Goal: Task Accomplishment & Management: Use online tool/utility

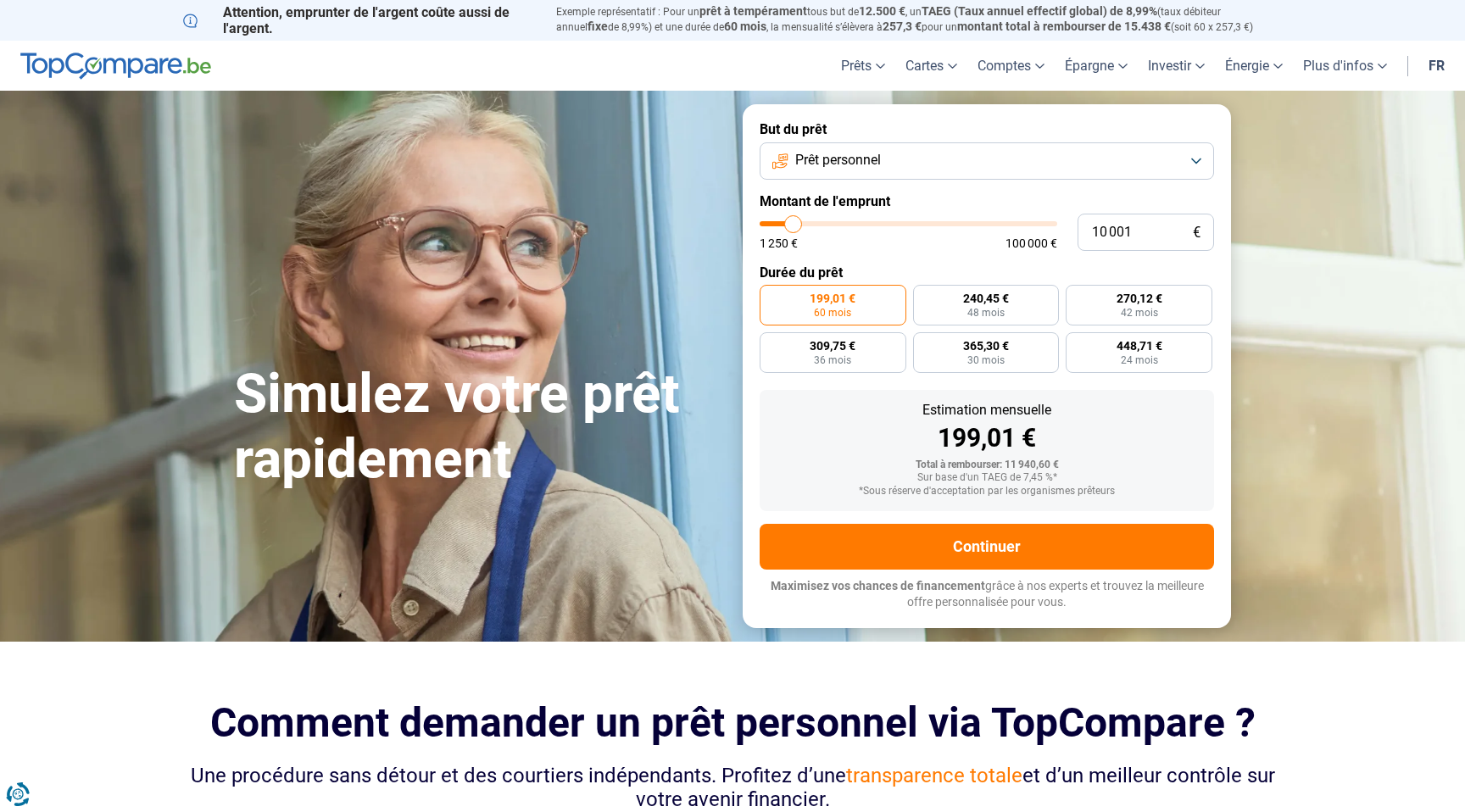
type input "10 250"
type input "10250"
type input "10 500"
type input "10500"
type input "11 000"
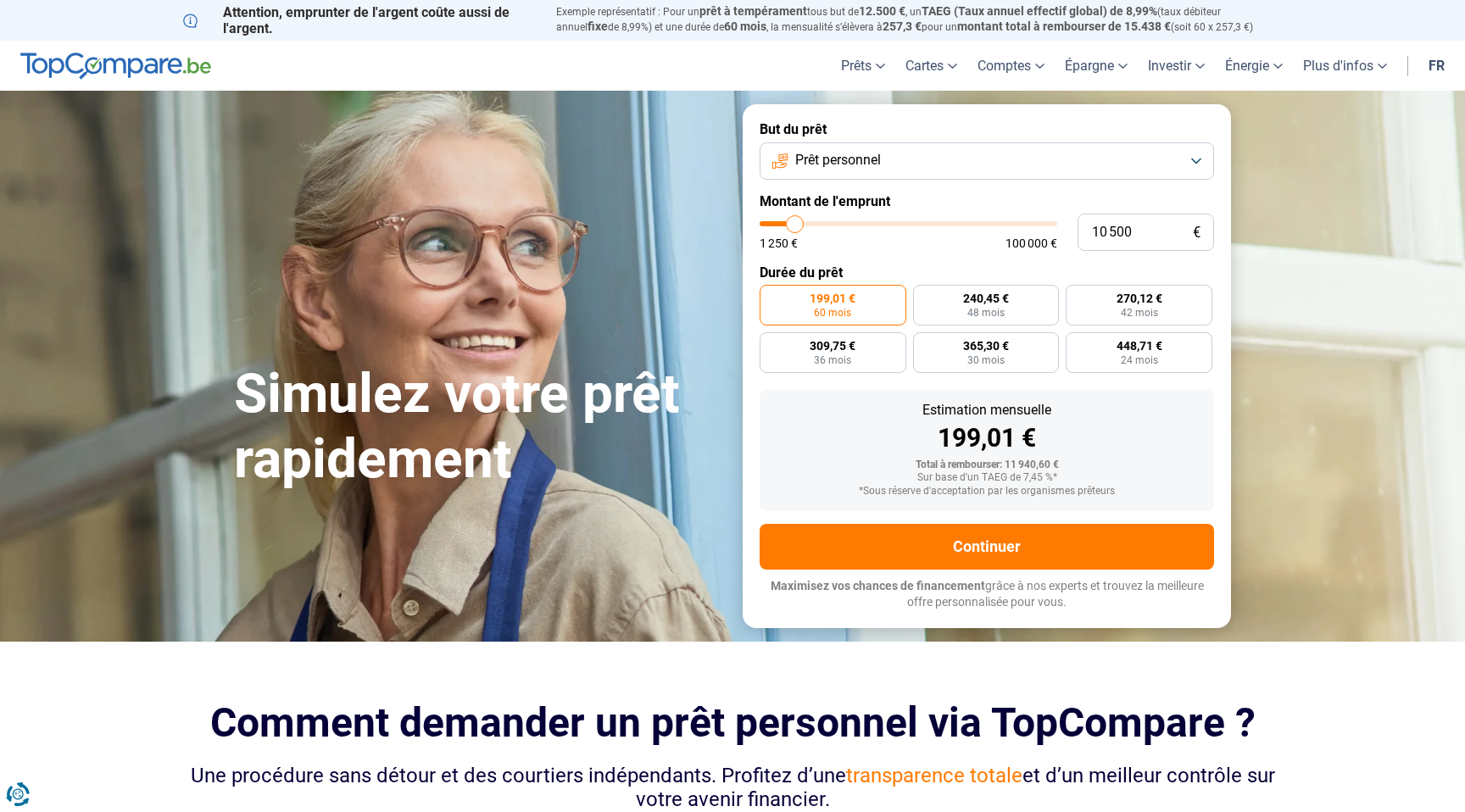
type input "11000"
type input "11 250"
type input "11250"
type input "11 500"
type input "11500"
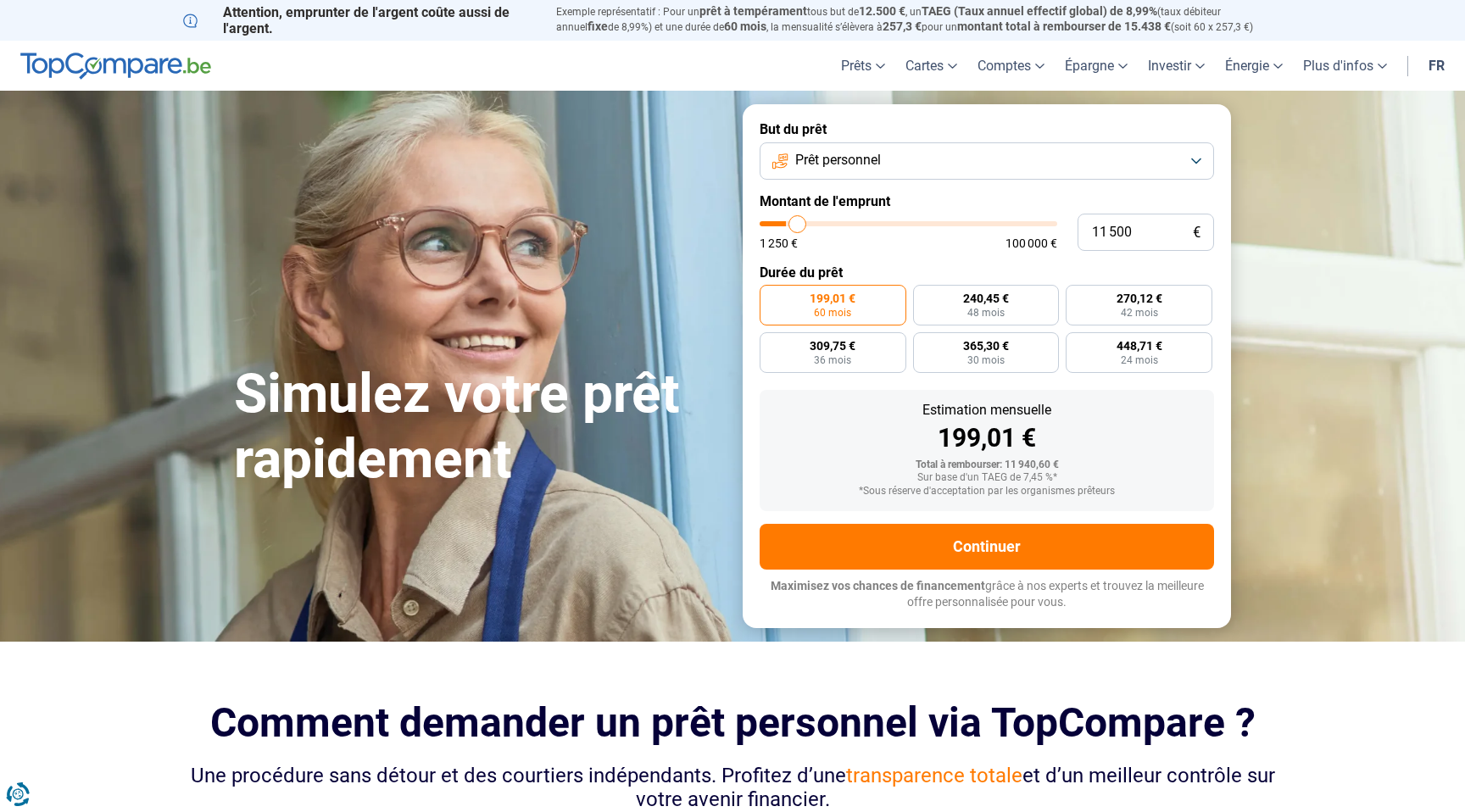
type input "12 250"
type input "12250"
type input "13 250"
type input "13250"
type input "15 000"
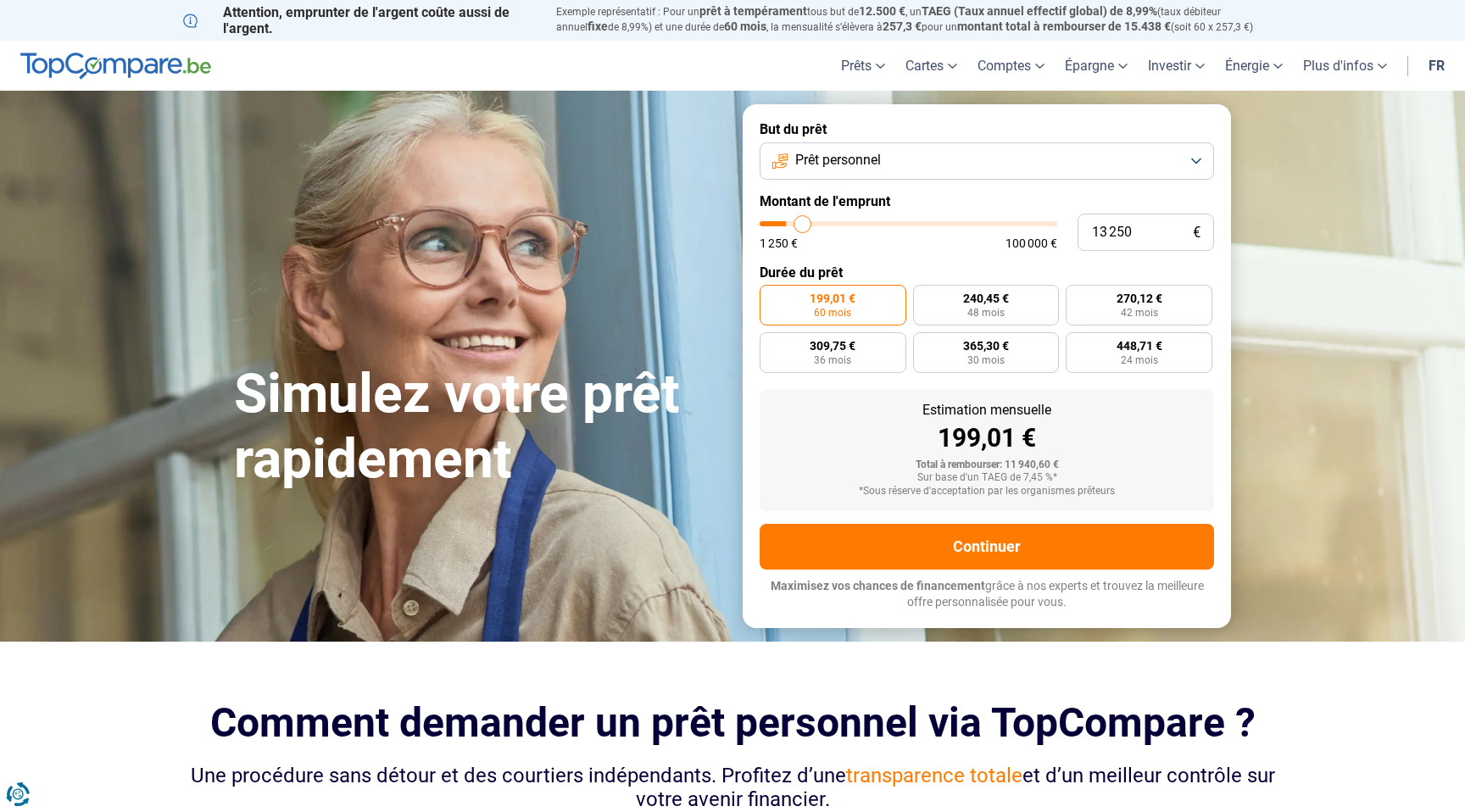
type input "15000"
type input "16 000"
type input "16000"
type input "17 250"
type input "17250"
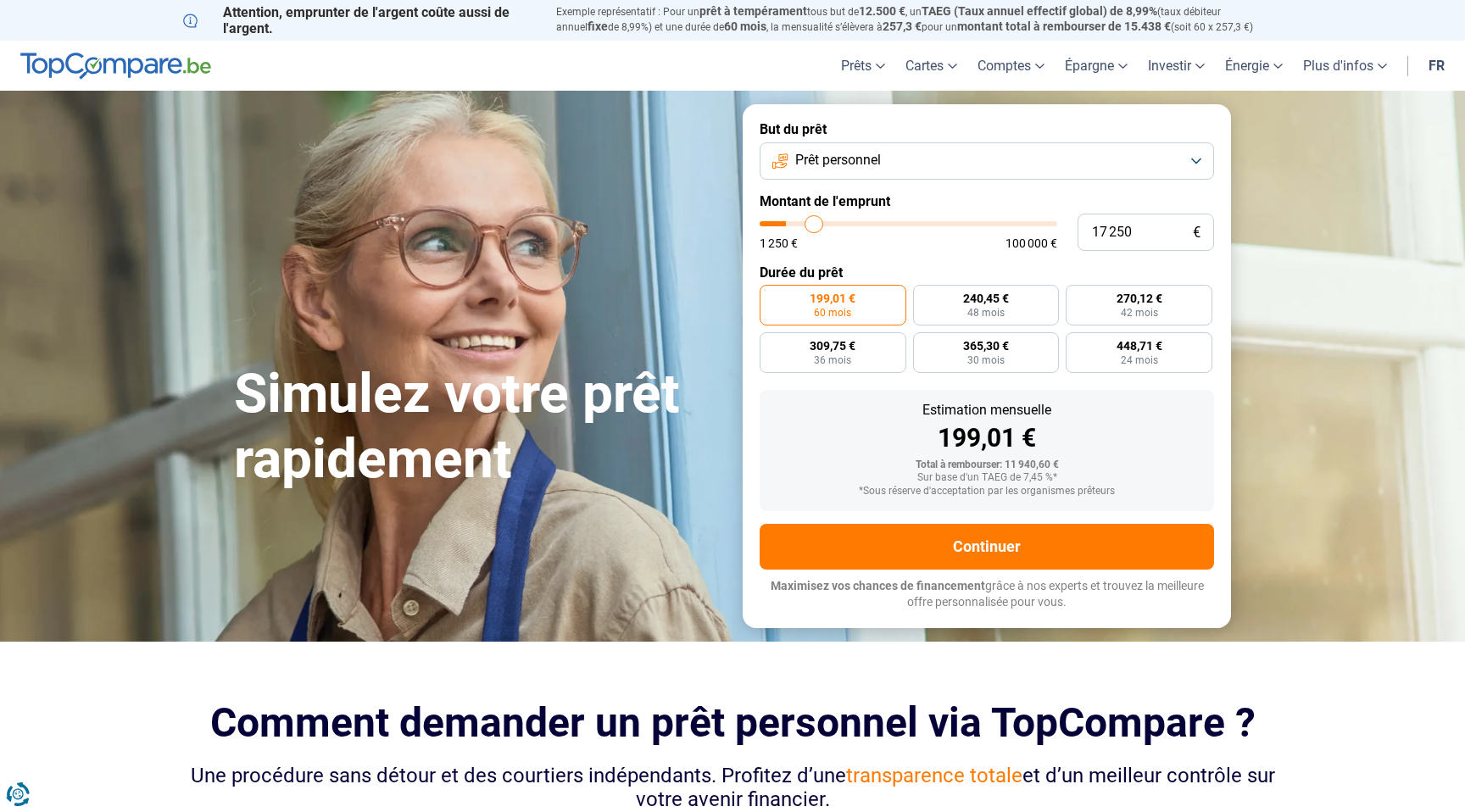
type input "20 250"
type input "20250"
type input "21 250"
type input "21250"
type input "22 750"
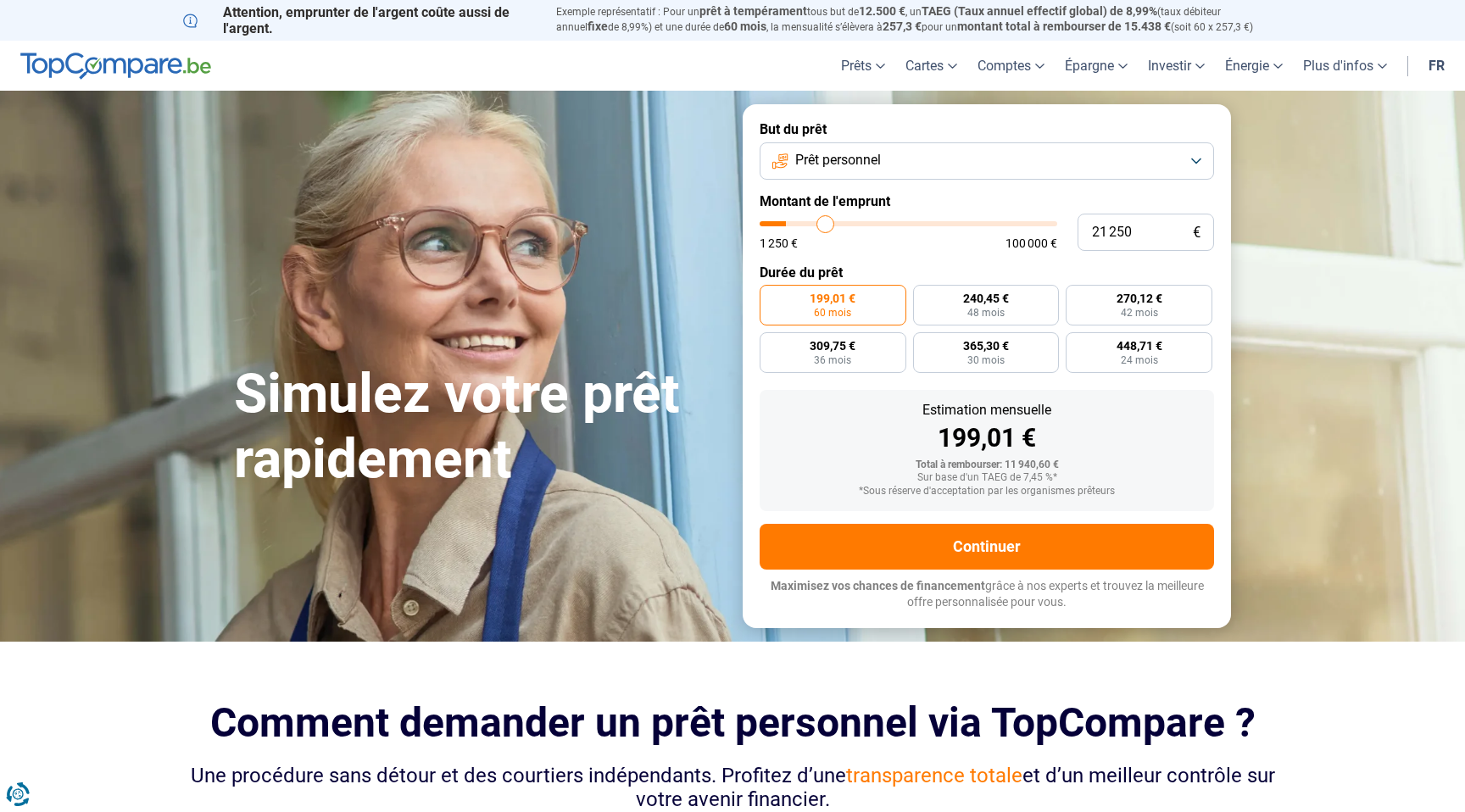
type input "22750"
type input "24 000"
type input "24000"
type input "25 000"
type input "25000"
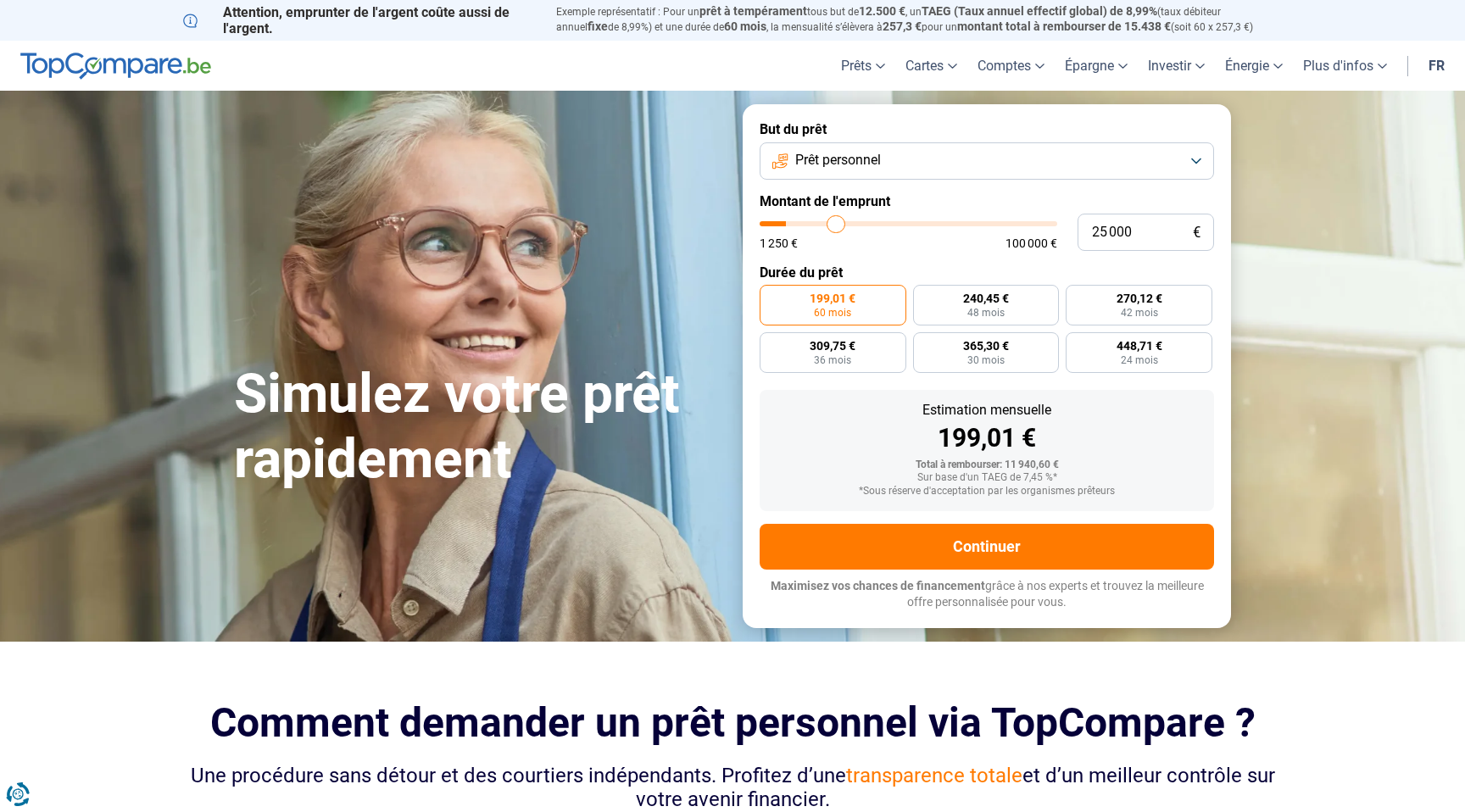
type input "26 000"
type input "26000"
type input "27 250"
type input "27250"
type input "28 250"
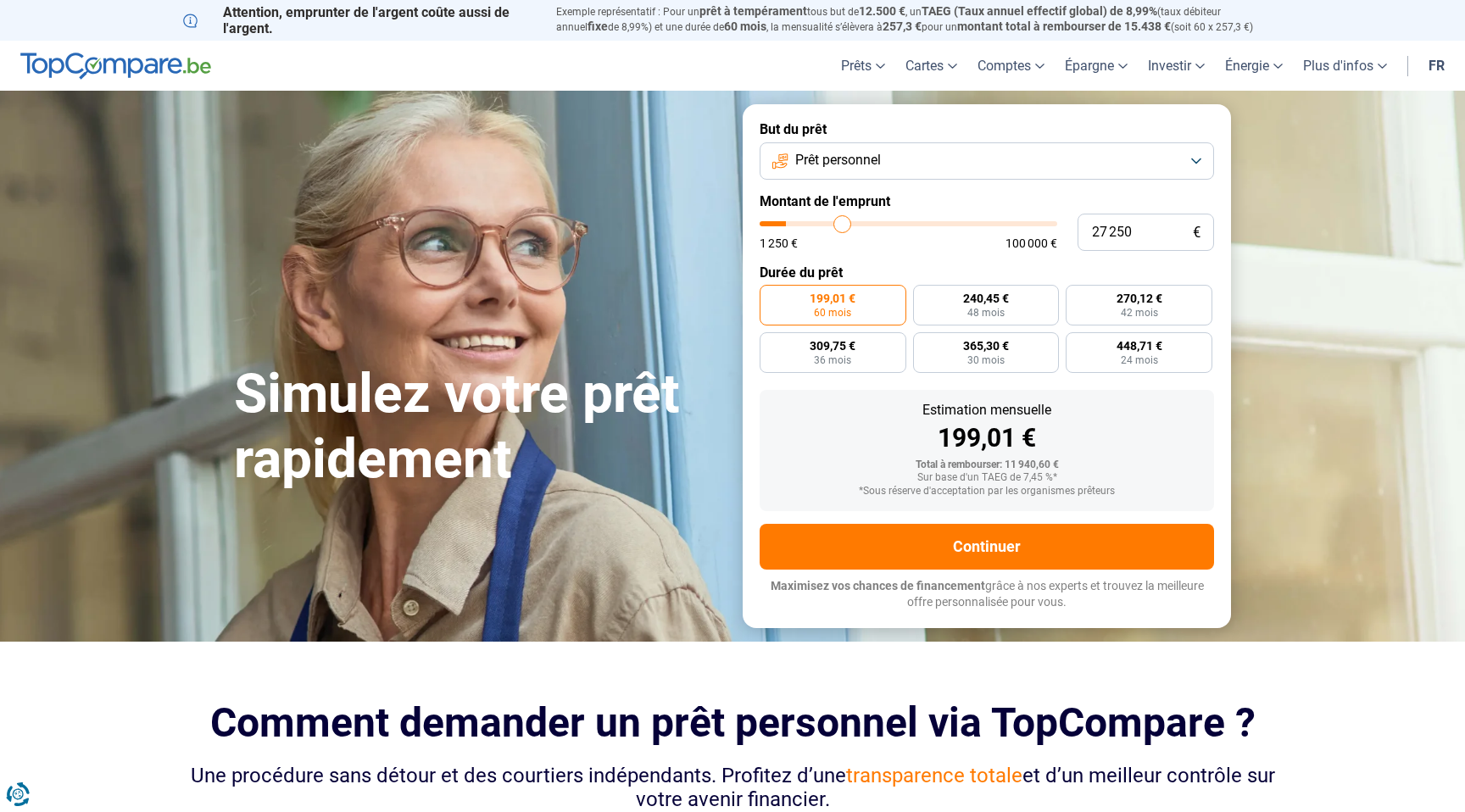
type input "28250"
type input "29 000"
type input "29000"
type input "29 750"
type input "29750"
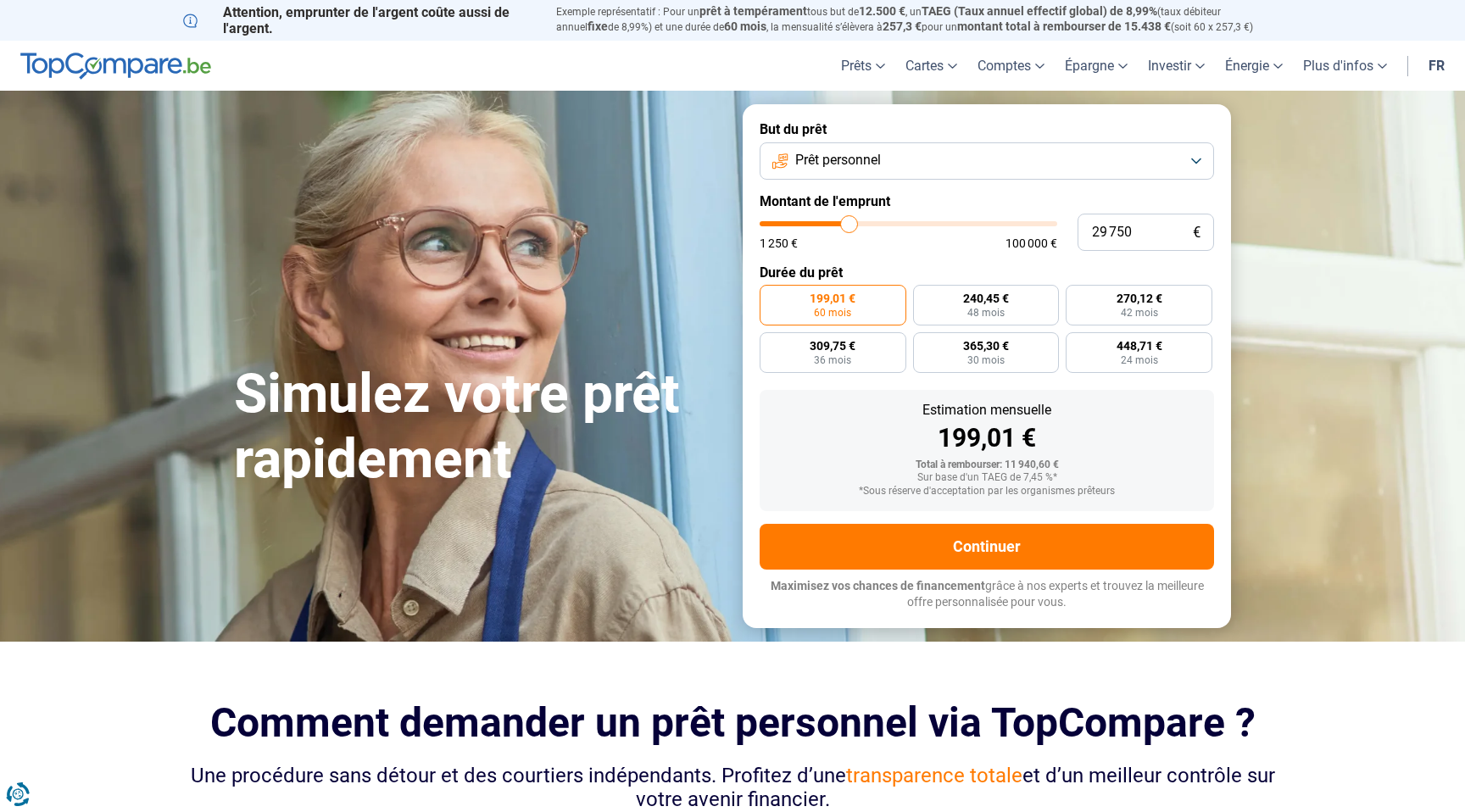
type input "30 250"
type input "30250"
type input "31 000"
type input "31000"
type input "32 000"
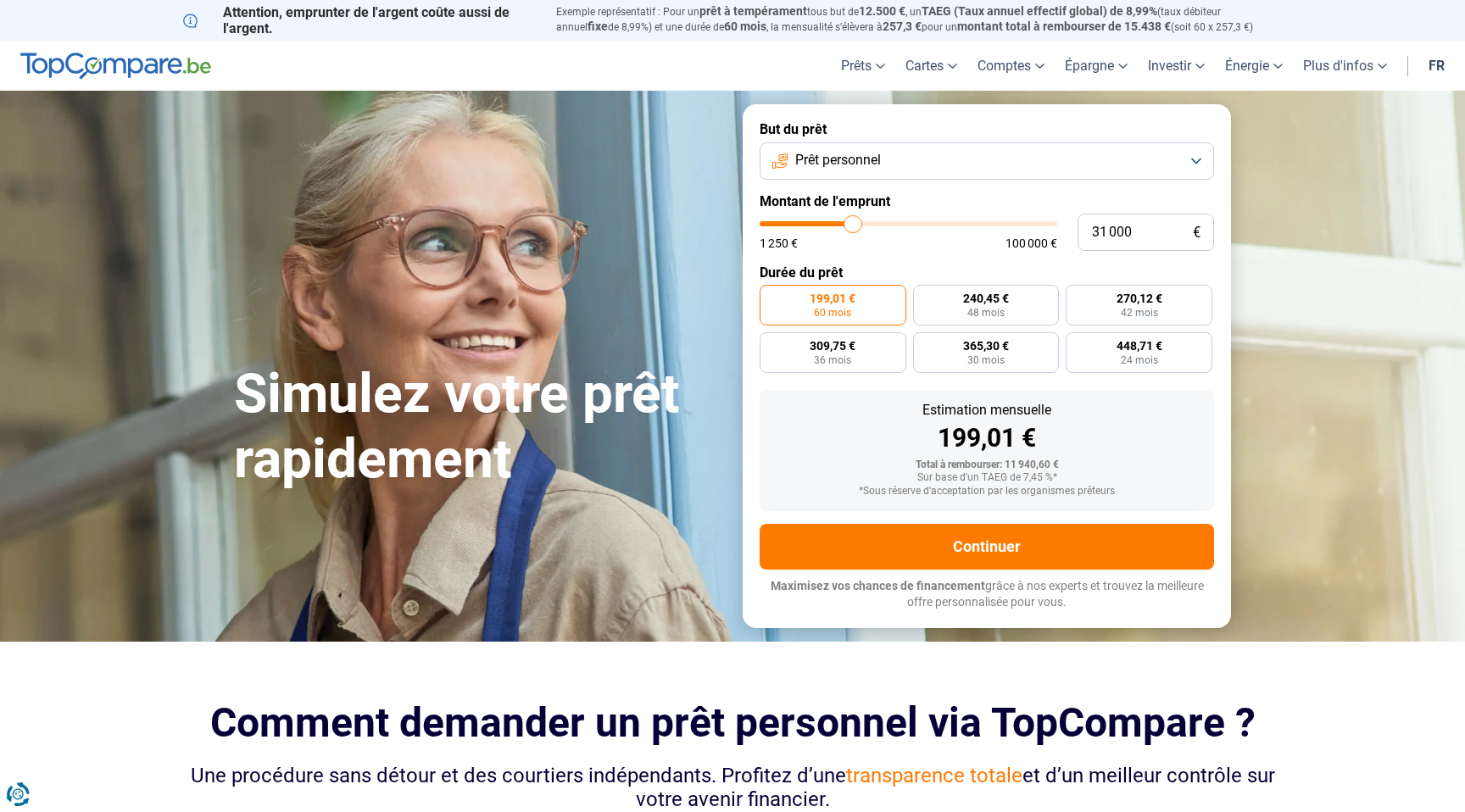
type input "32000"
type input "33 000"
type input "33000"
type input "34 000"
type input "34000"
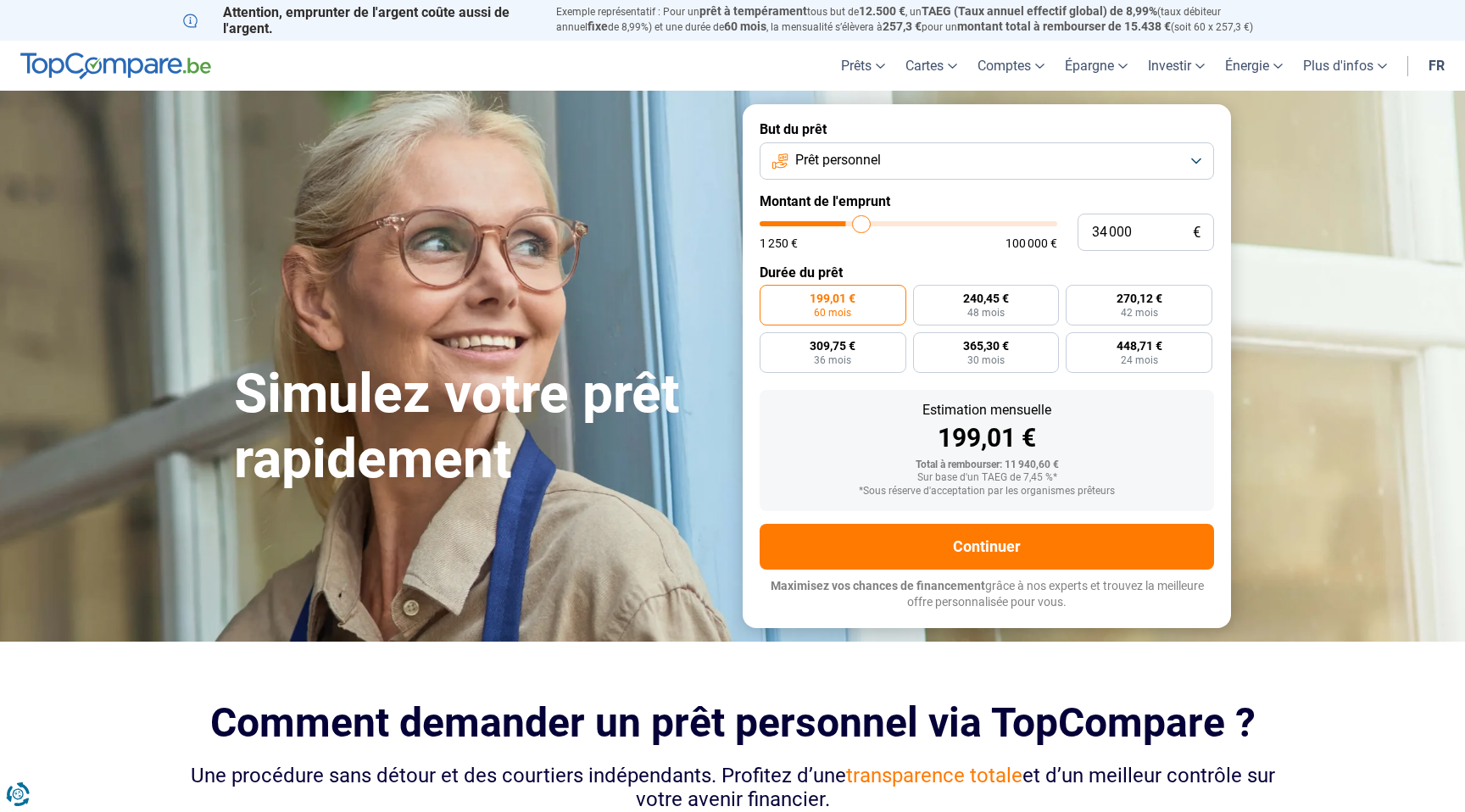
type input "35 250"
type input "35250"
type input "36 250"
type input "36250"
type input "37 250"
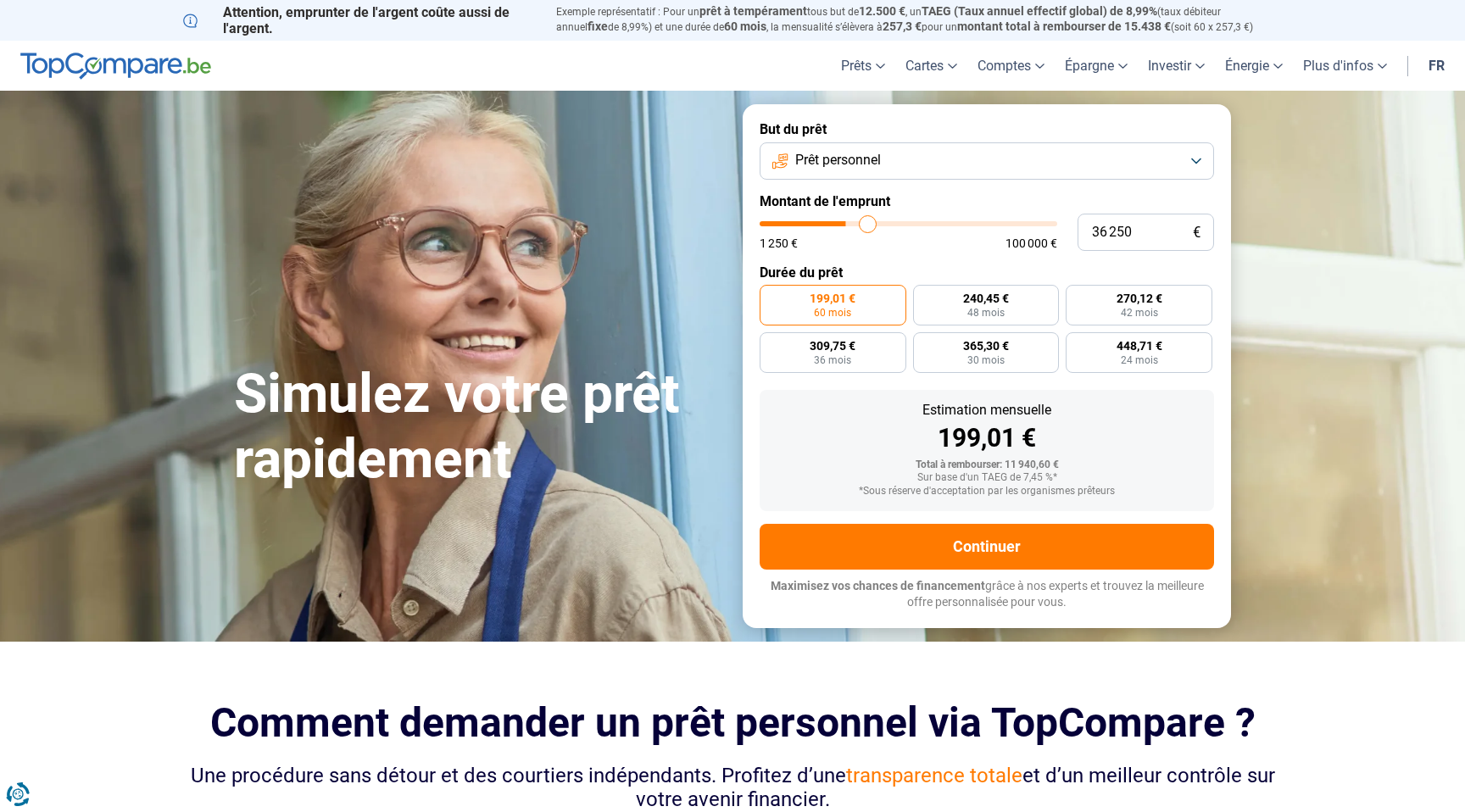
type input "37250"
type input "38 000"
type input "38000"
type input "39 500"
type input "39500"
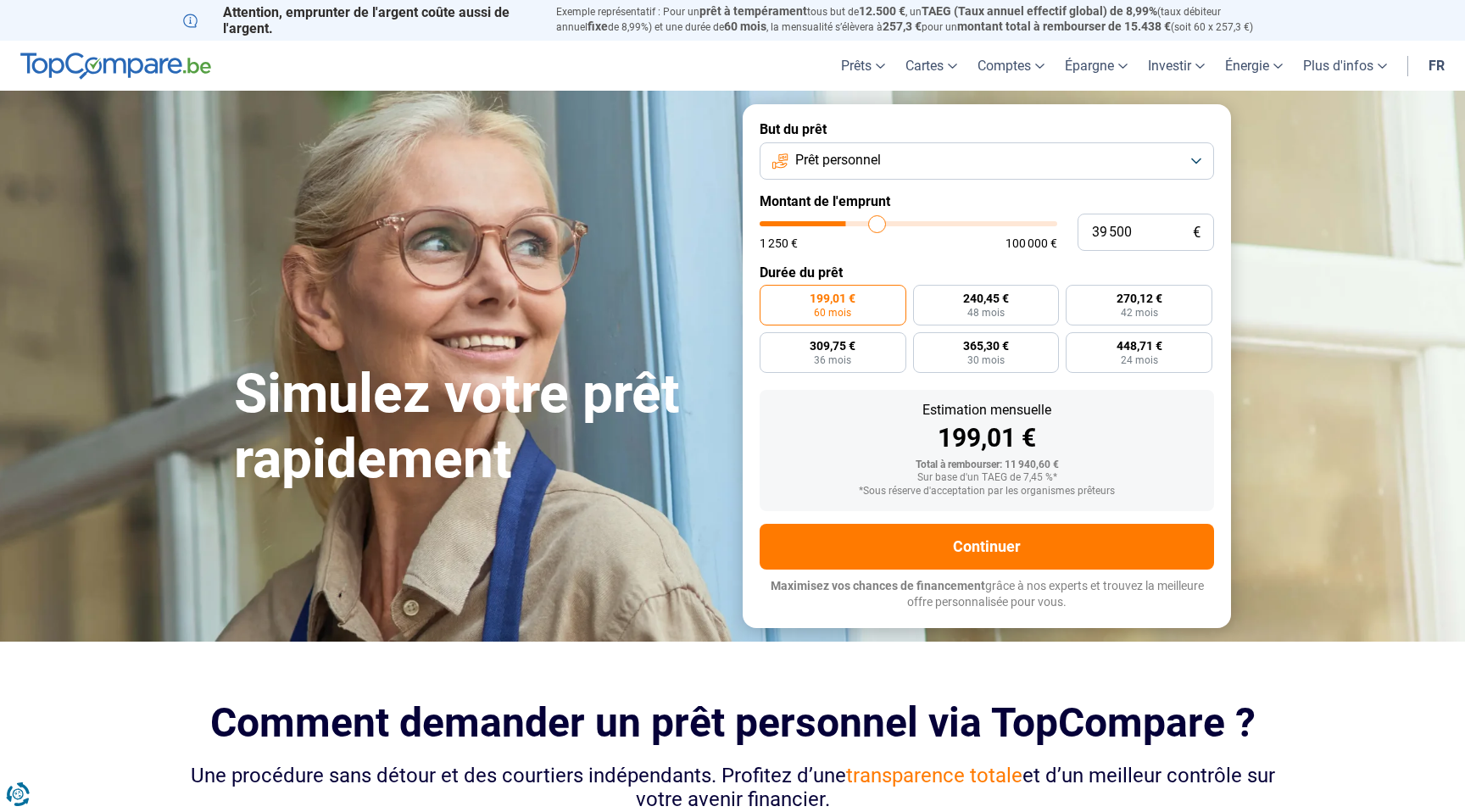
type input "40 000"
type input "40000"
type input "40 750"
type input "40750"
type input "42 000"
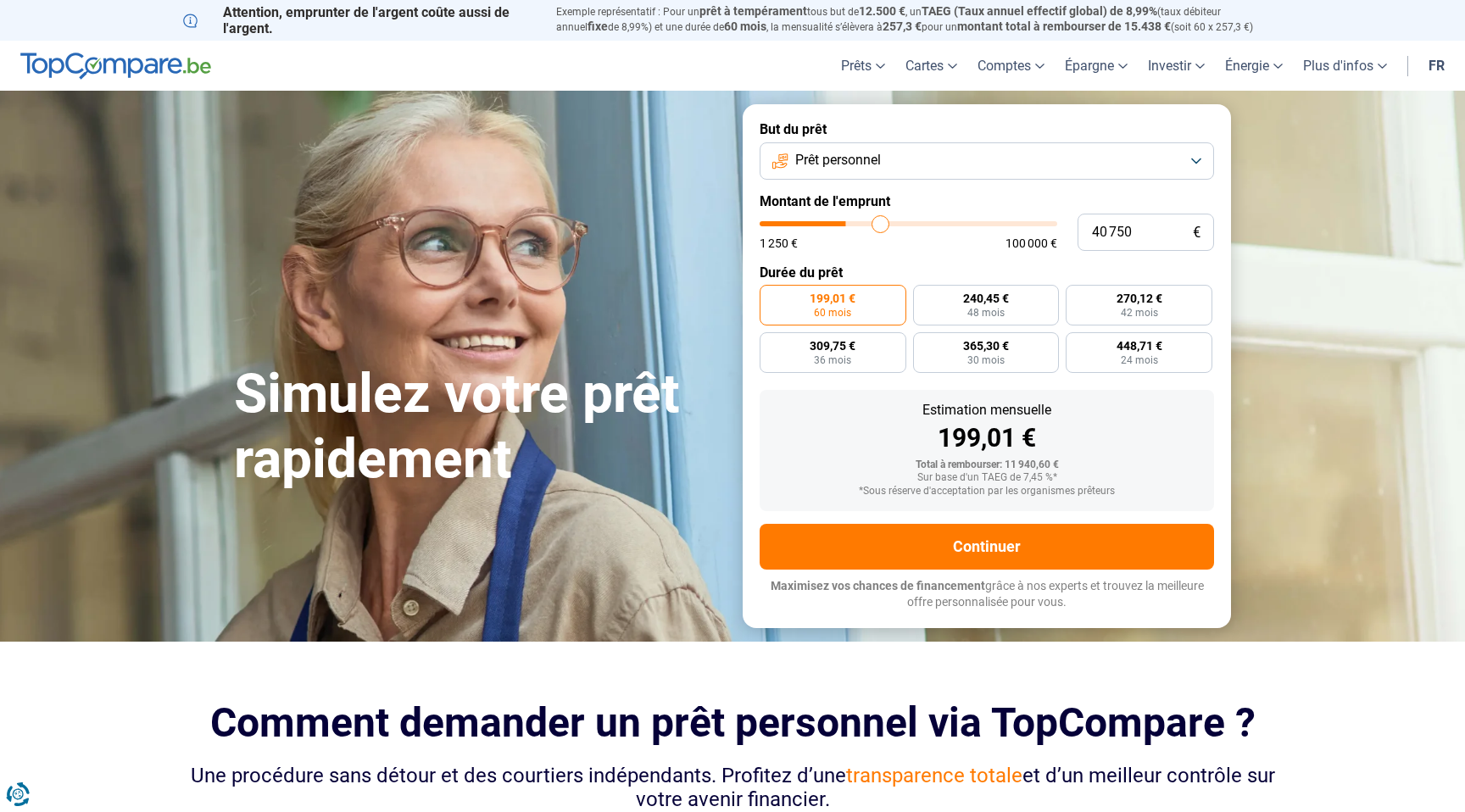
type input "42000"
type input "42 250"
type input "42250"
type input "42 750"
type input "42750"
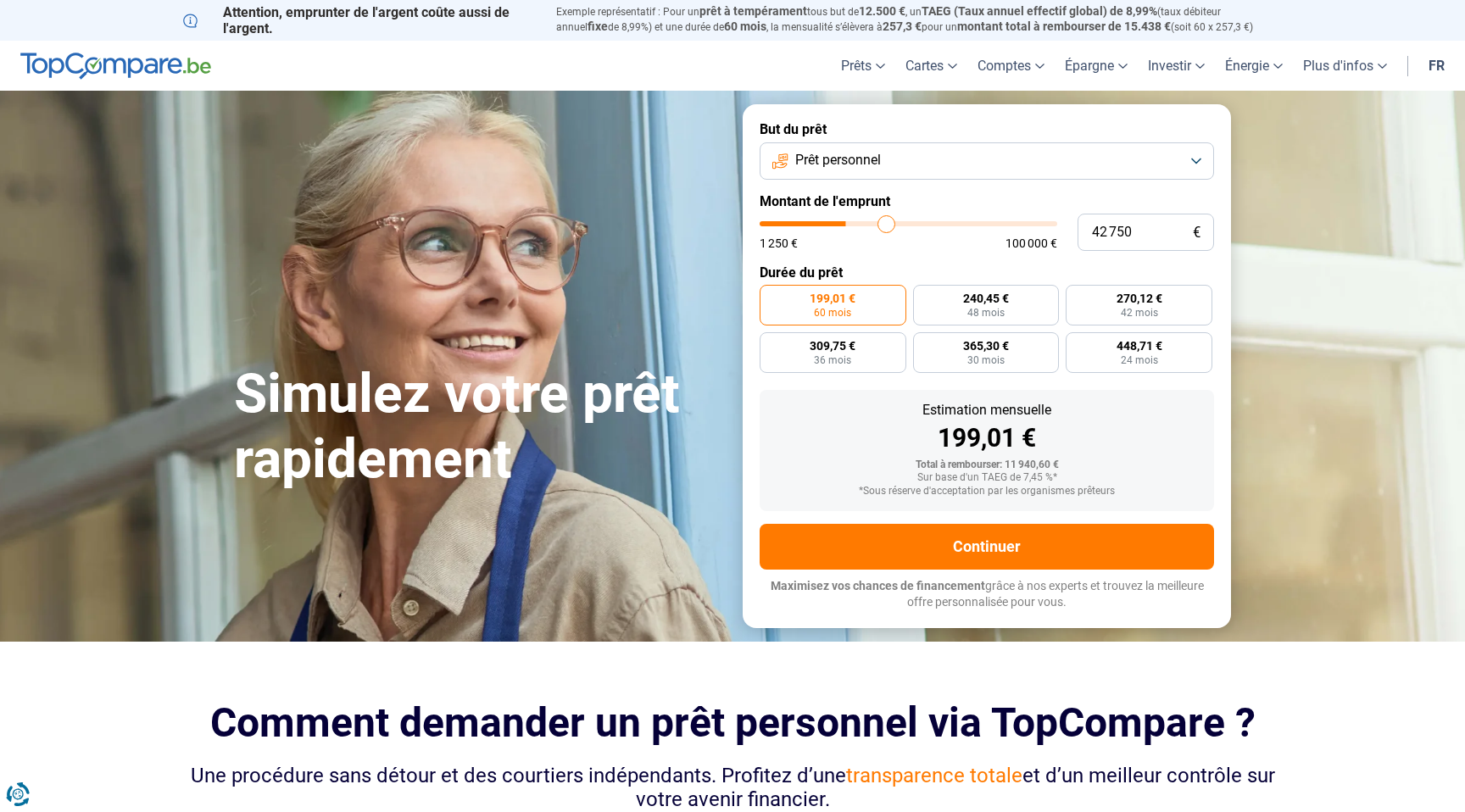
type input "43 250"
type input "43250"
type input "43 500"
type input "43500"
type input "44 000"
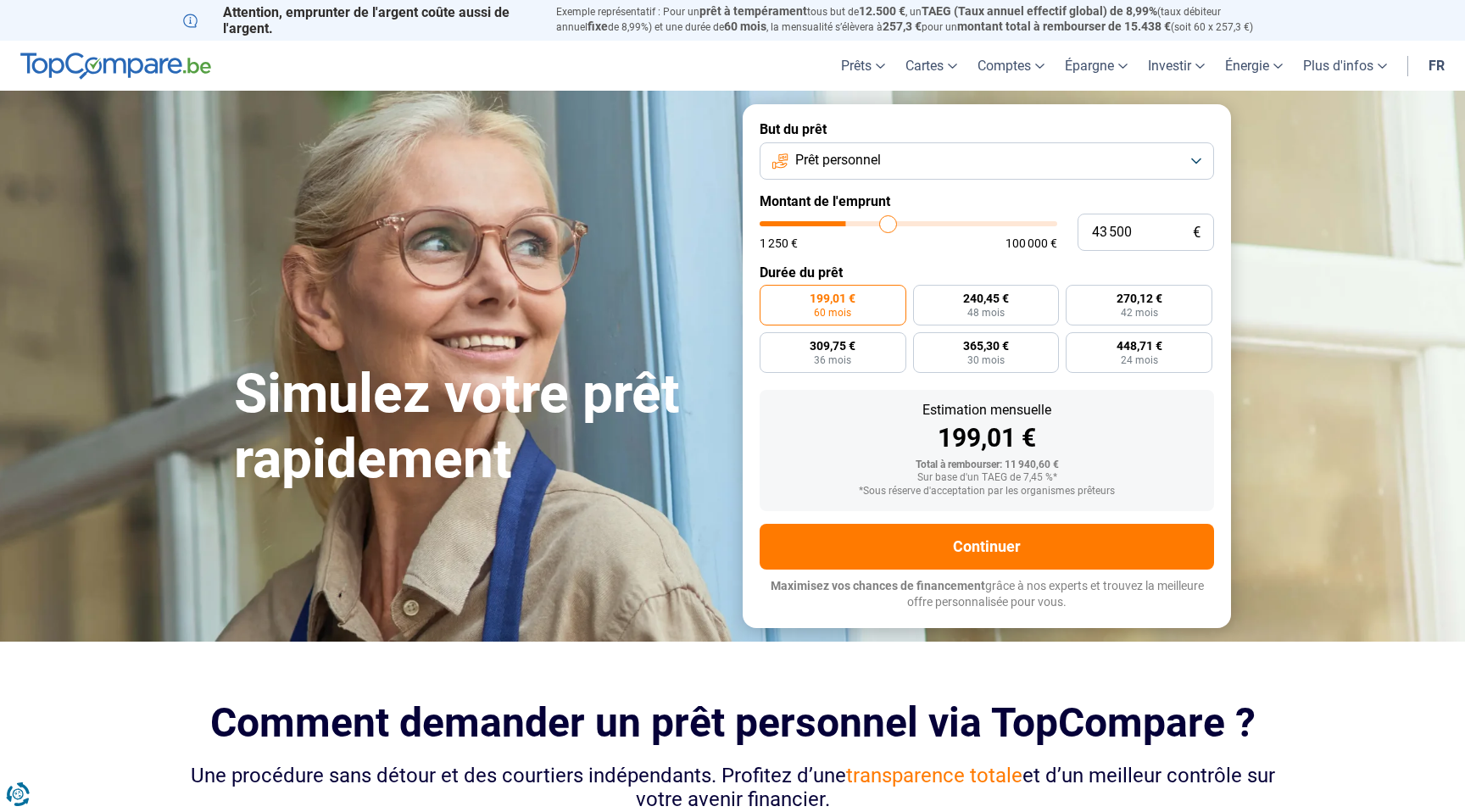
type input "44000"
type input "44 250"
type input "44250"
type input "44 500"
type input "44500"
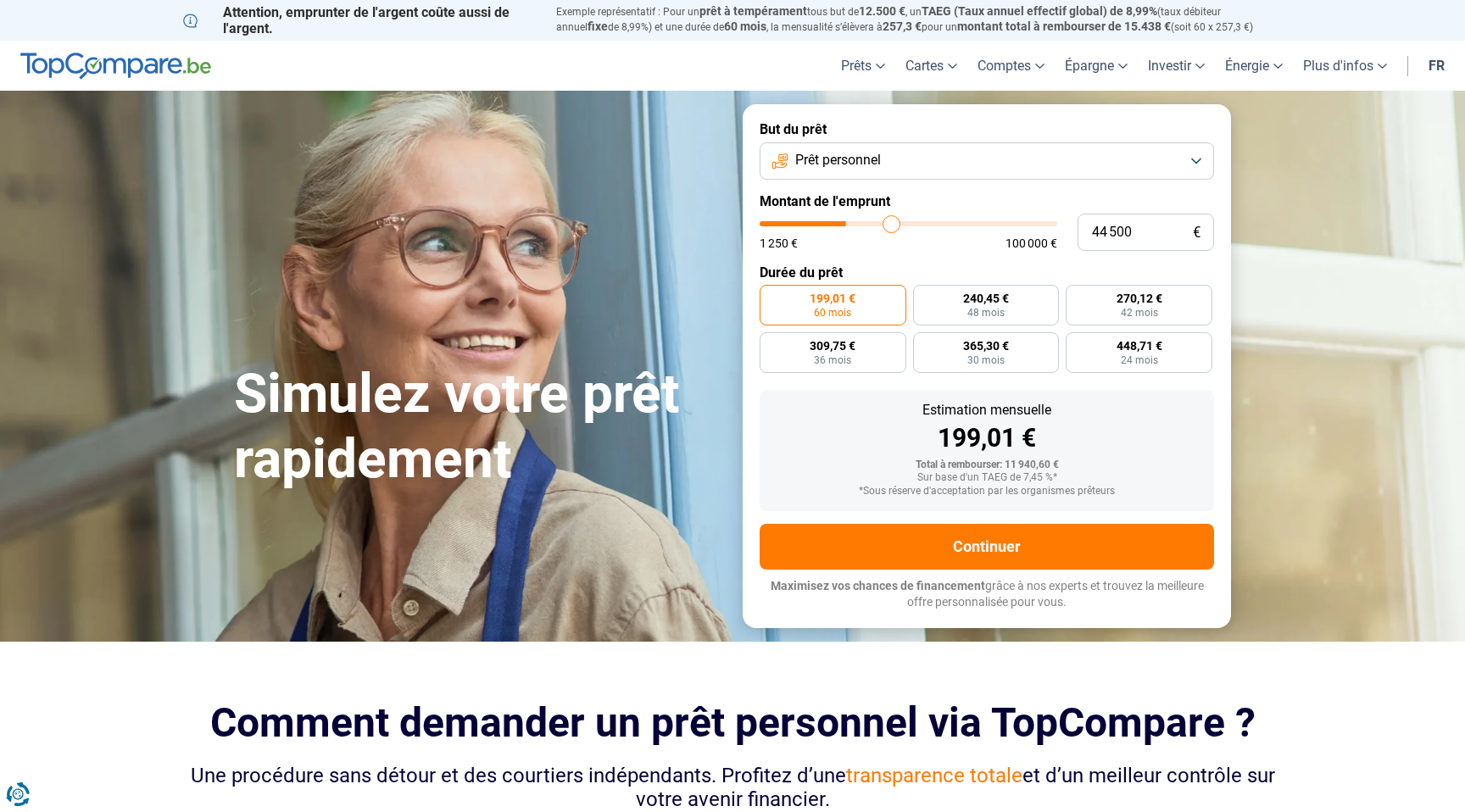
type input "44 750"
type input "44750"
type input "45 000"
type input "45000"
type input "45 250"
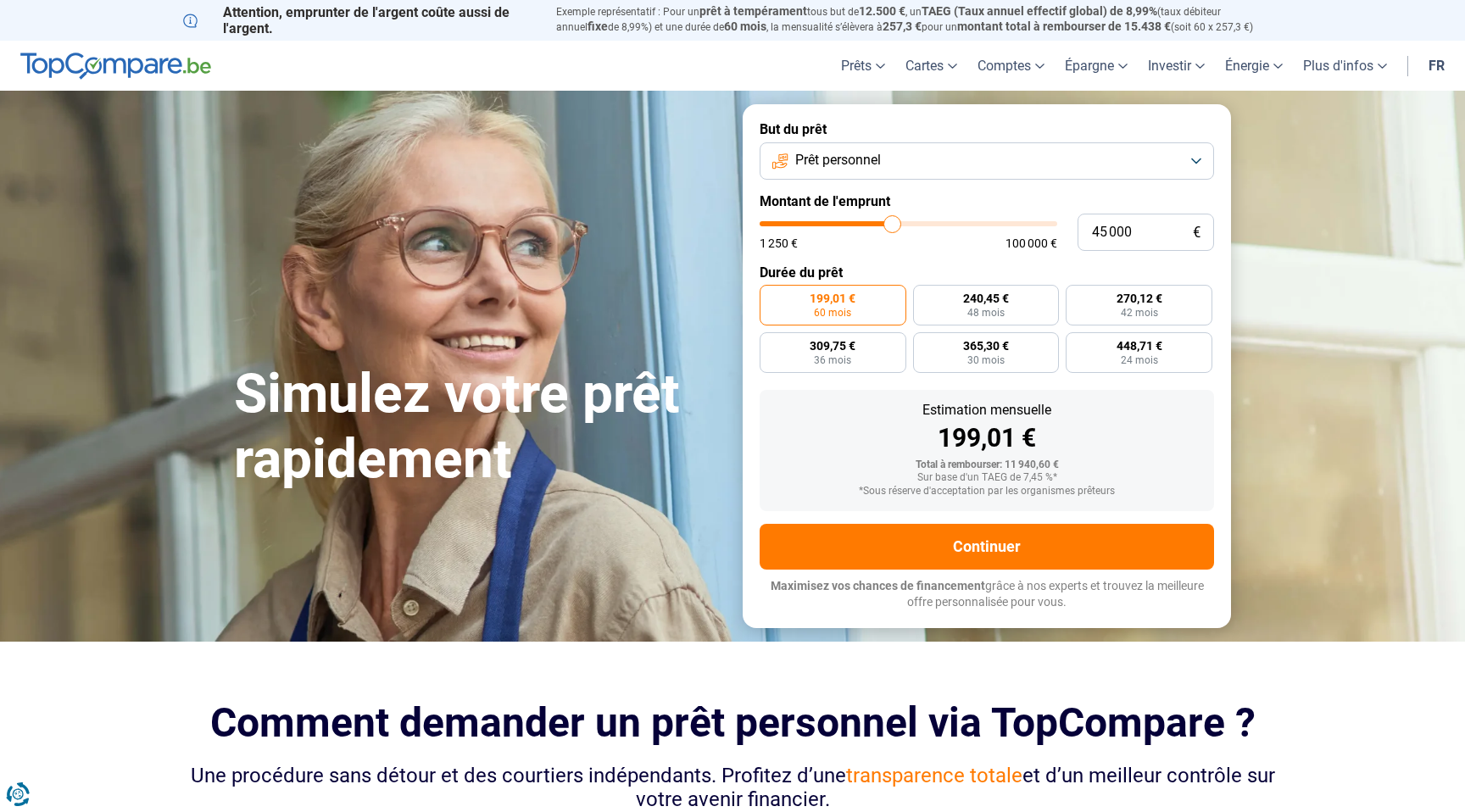
type input "45250"
type input "45 750"
type input "45750"
type input "46 000"
type input "46000"
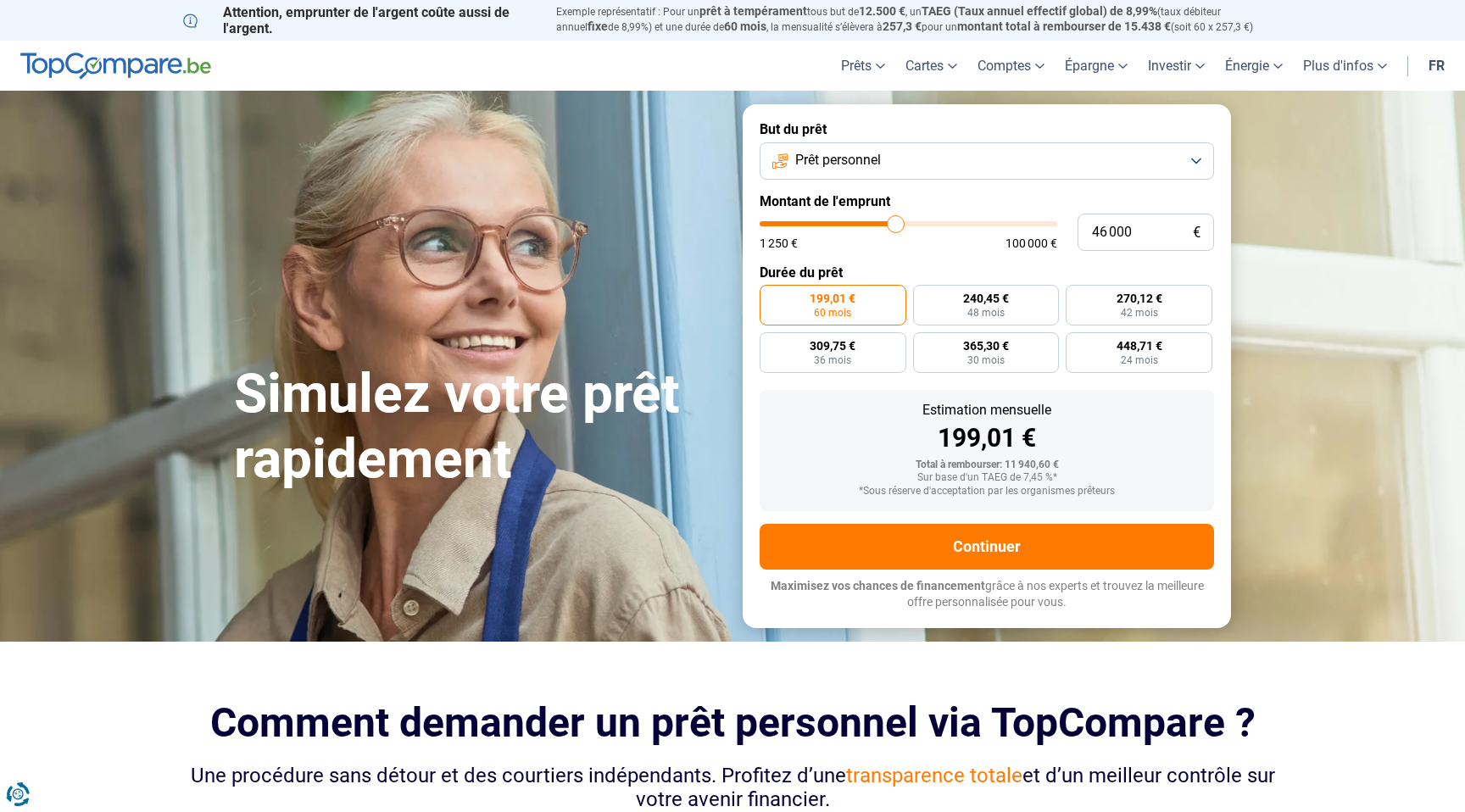
type input "46 250"
type input "46250"
type input "46 750"
type input "46750"
type input "47 500"
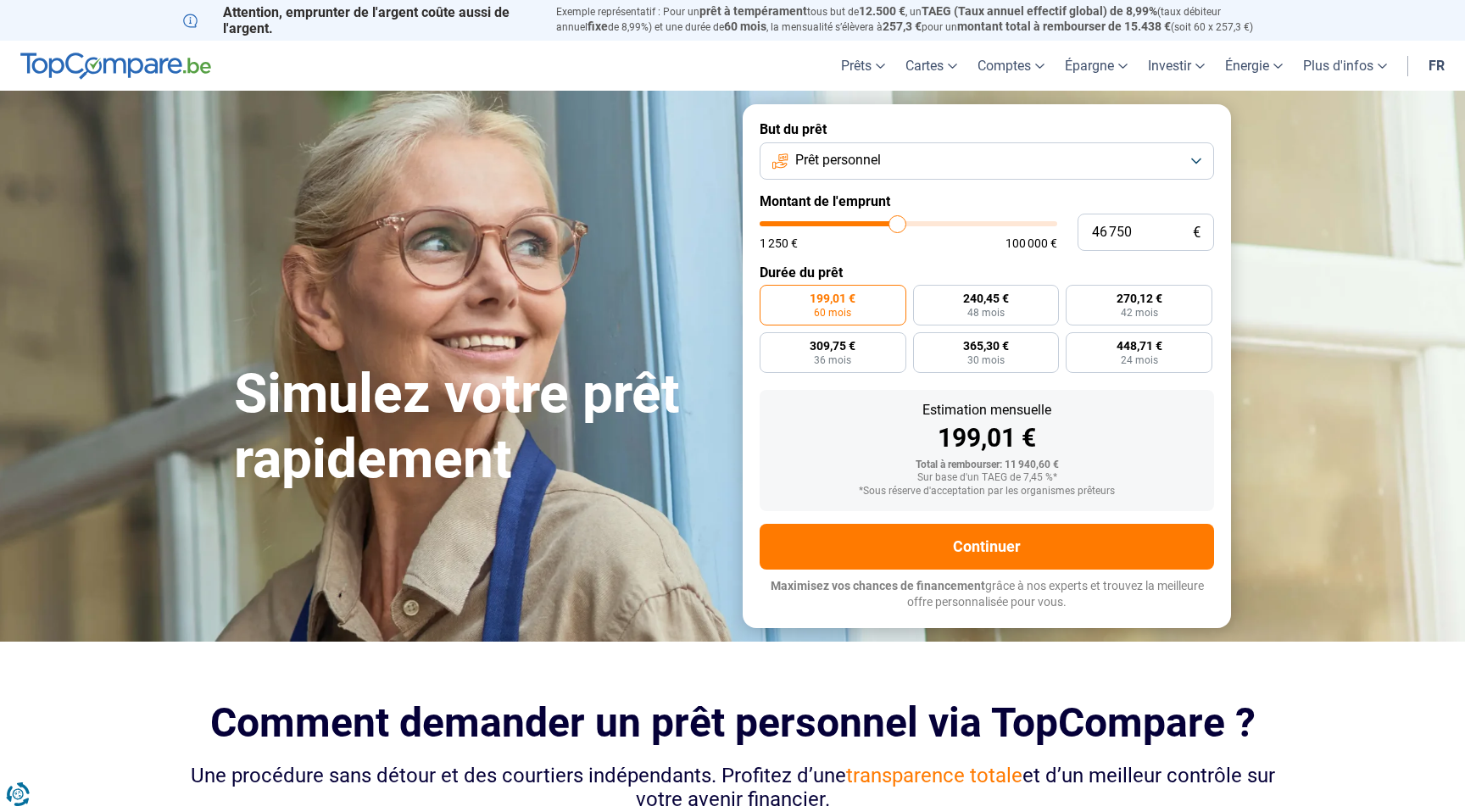
type input "47500"
type input "48 000"
type input "48000"
type input "48 750"
type input "48750"
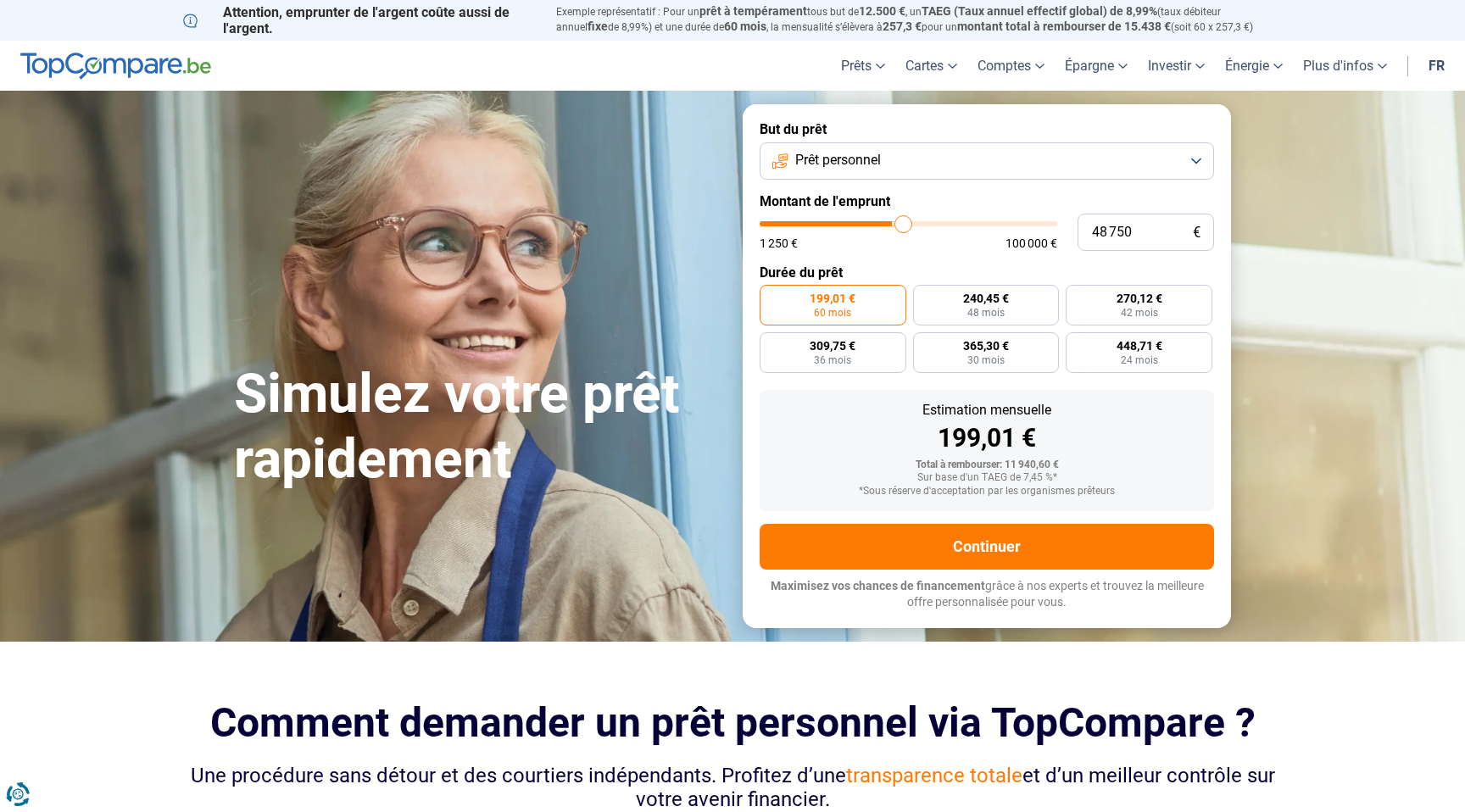
type input "49 000"
type input "49000"
type input "49 500"
type input "49500"
type input "50 000"
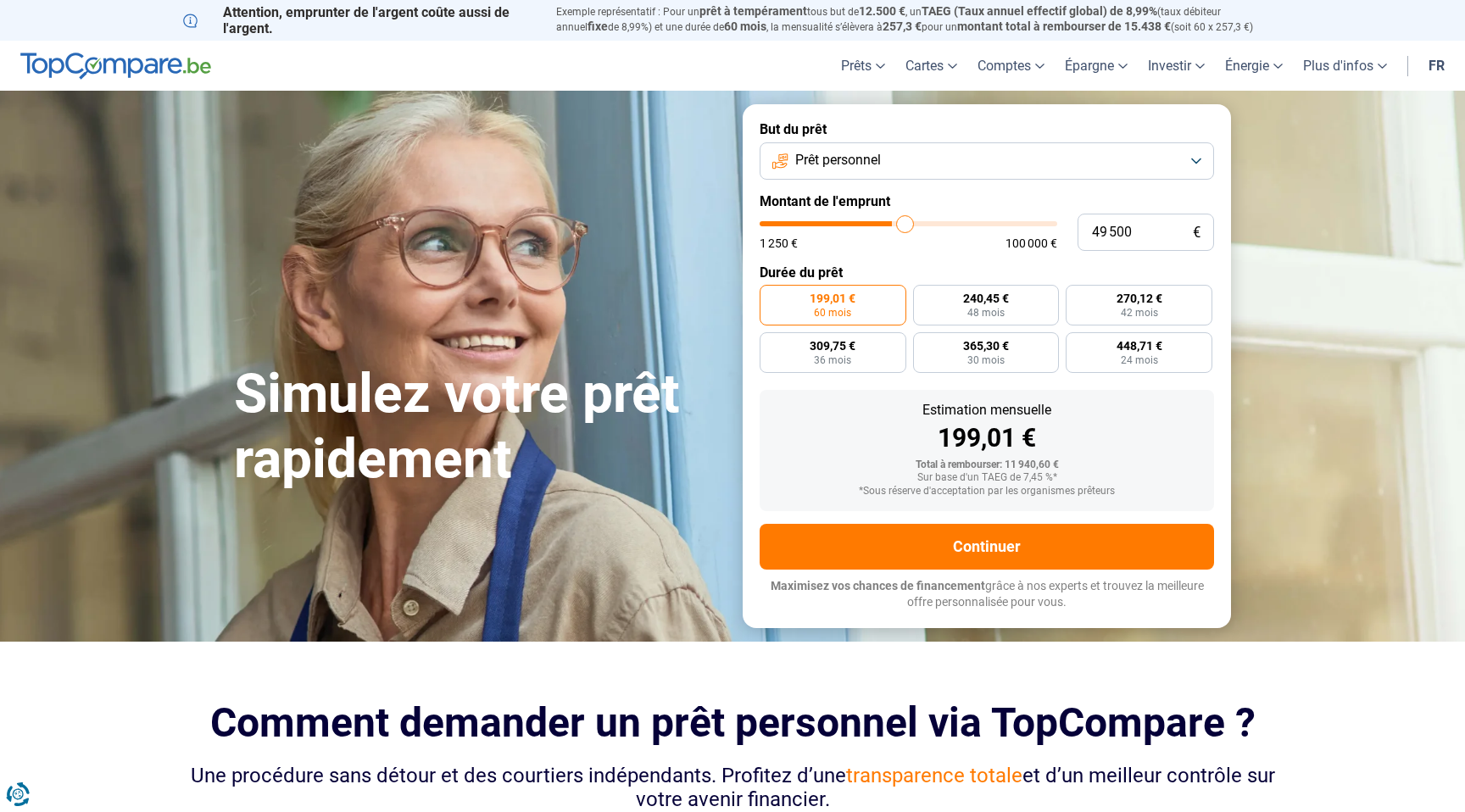
type input "50000"
type input "50 500"
type input "50500"
type input "50 750"
type input "50750"
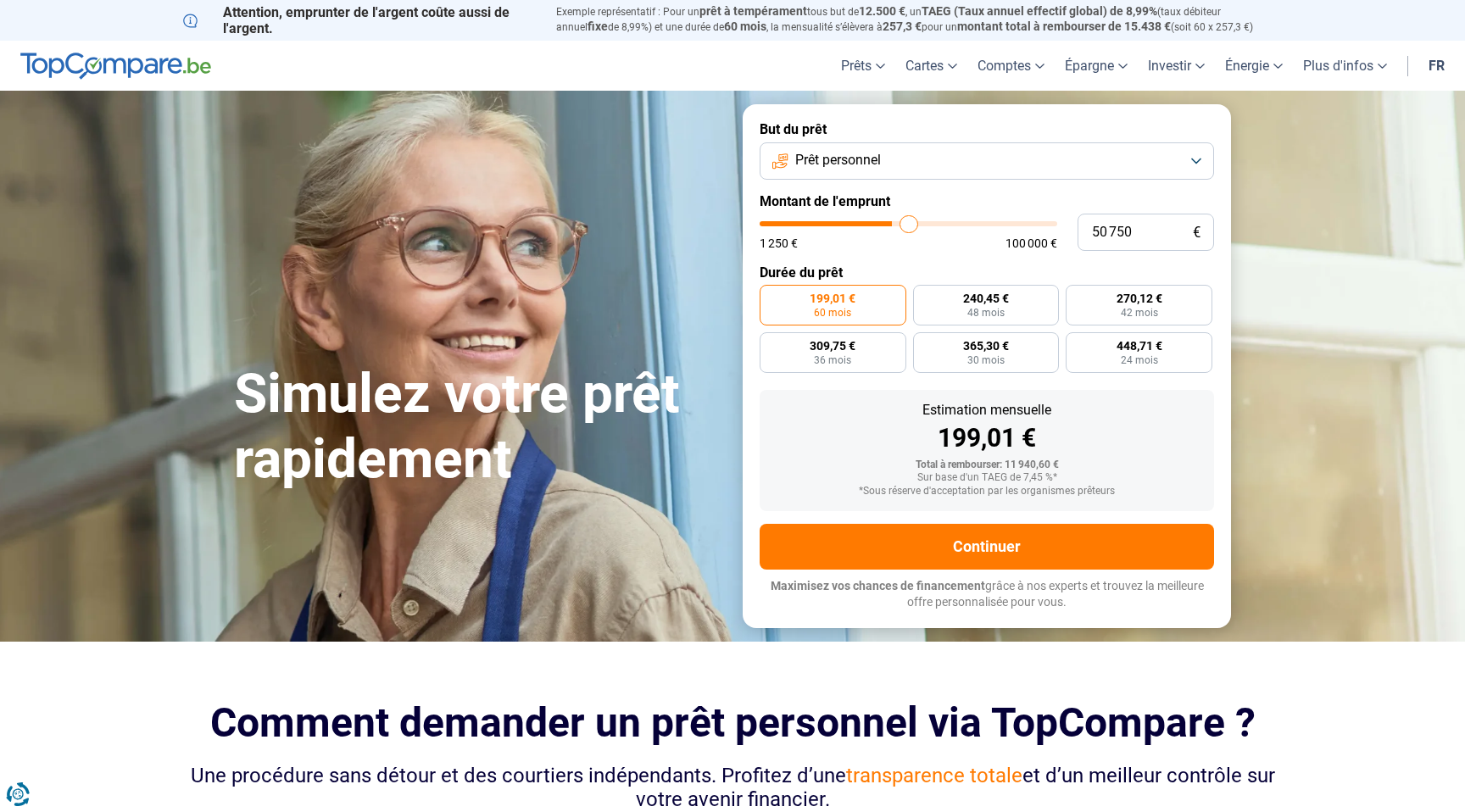
type input "51 000"
type input "51000"
type input "51 750"
type input "51750"
type input "52 000"
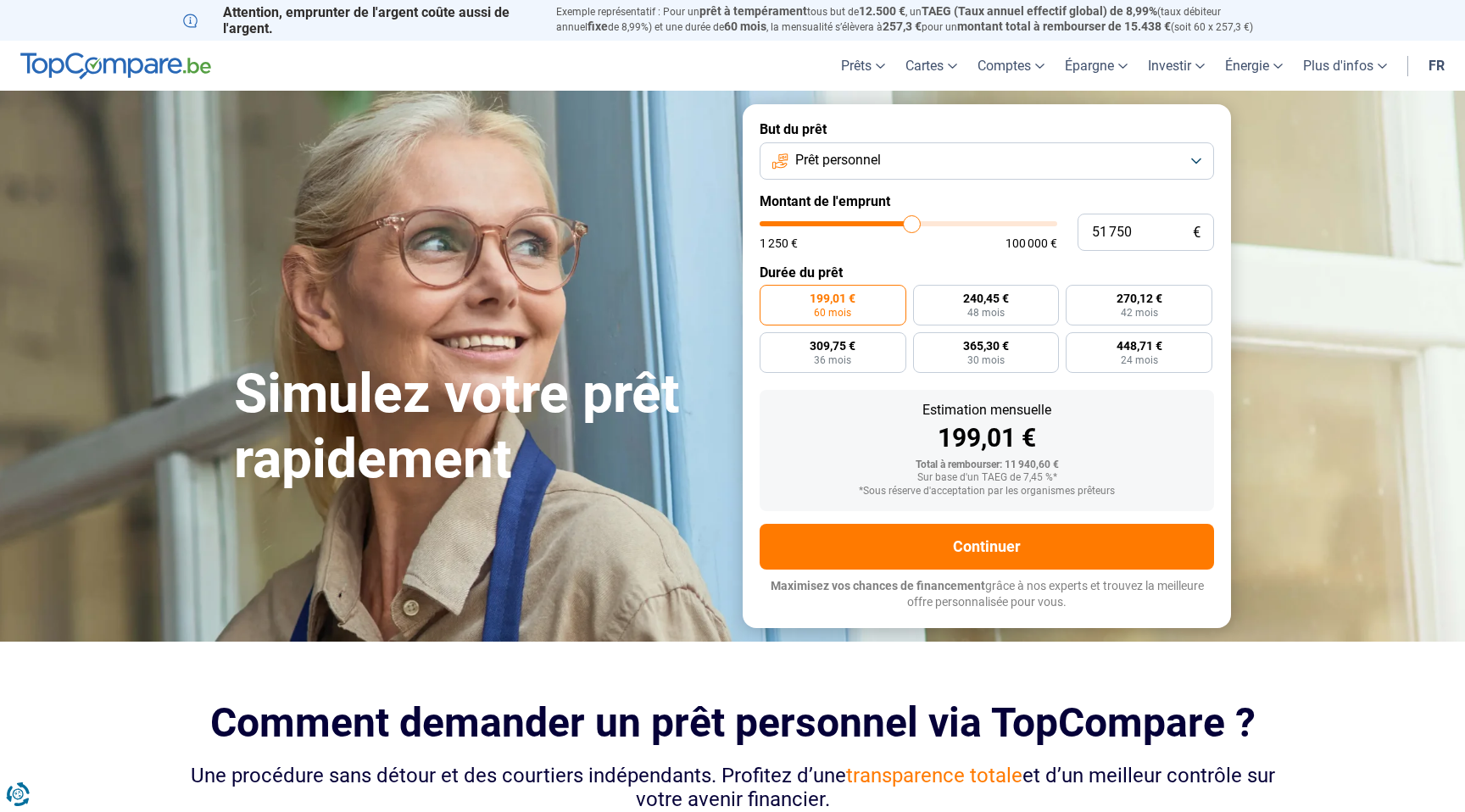
type input "52000"
type input "52 250"
type input "52250"
type input "52 500"
type input "52500"
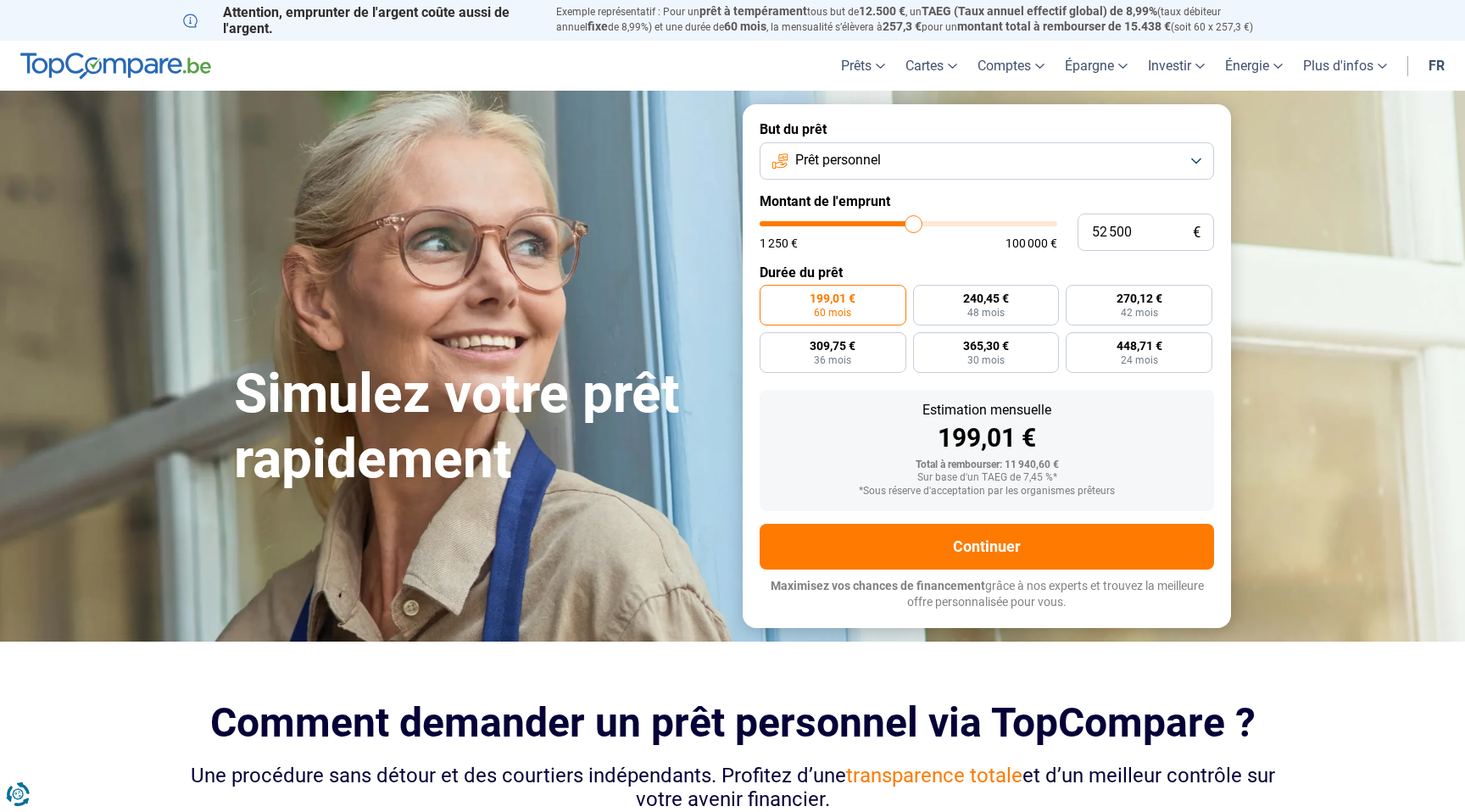
type input "52 750"
type input "52750"
type input "53 000"
type input "53000"
type input "53 250"
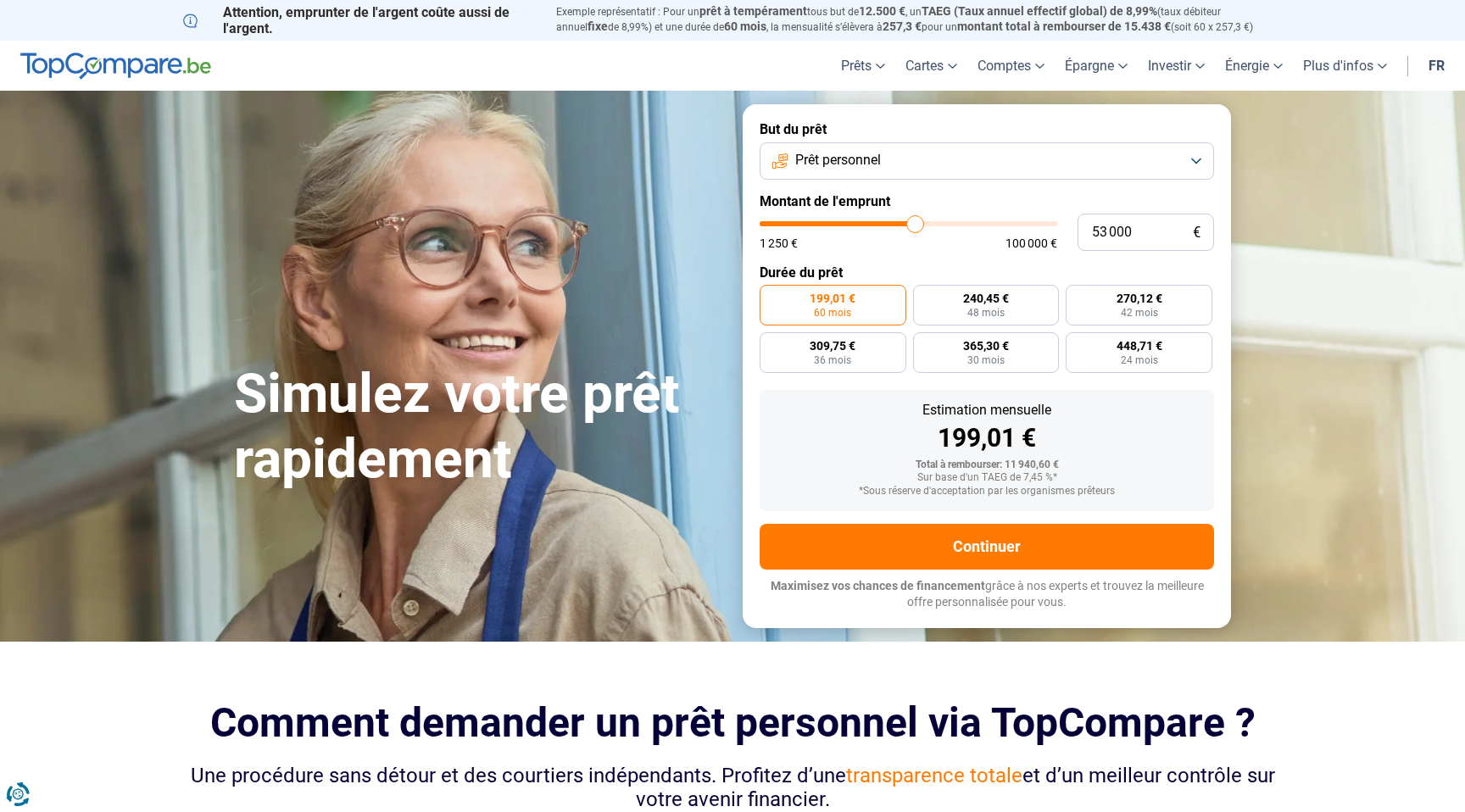
type input "53250"
type input "53 500"
type input "53500"
type input "53 750"
type input "53750"
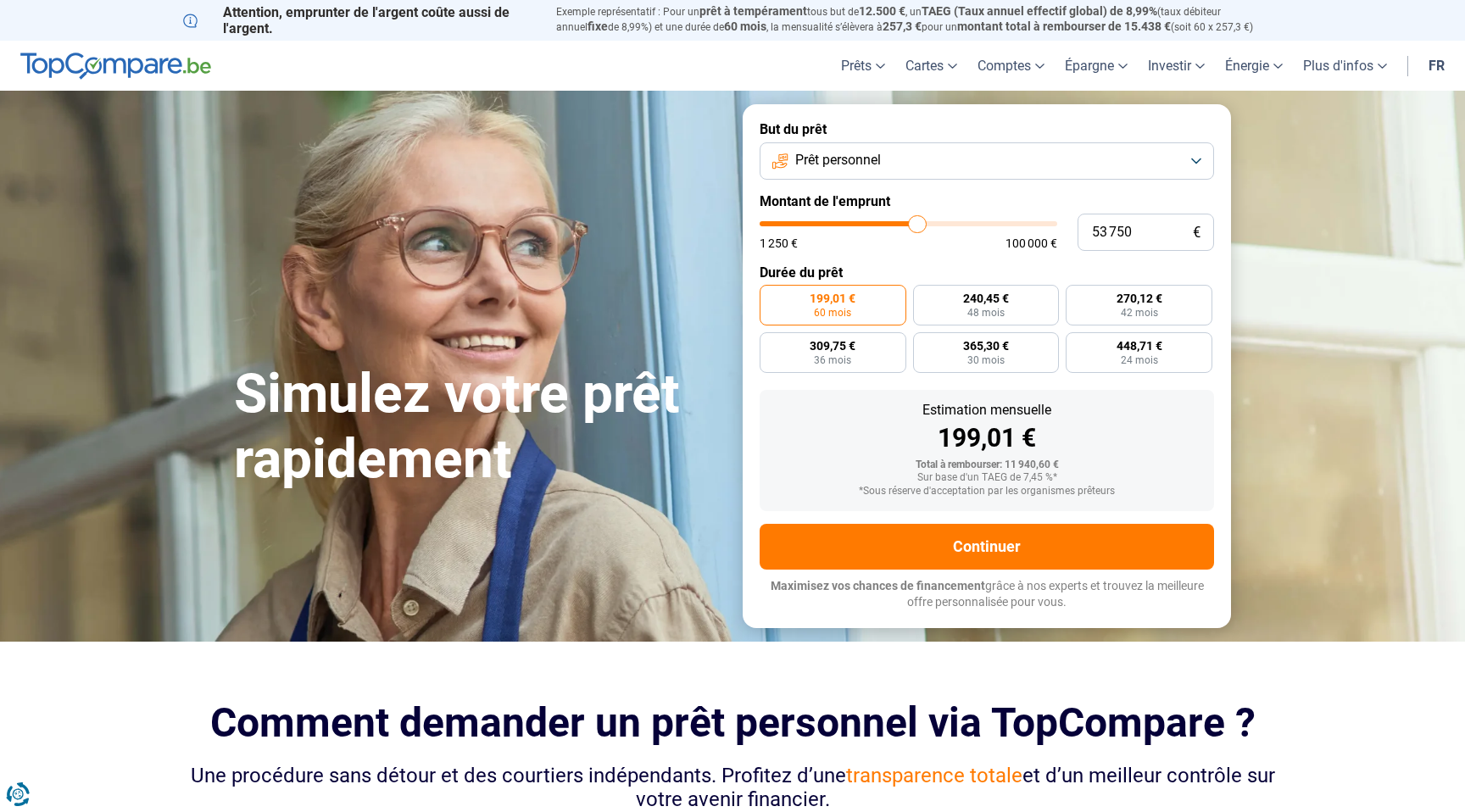
type input "54 000"
type input "54000"
type input "54 250"
type input "54250"
type input "54 500"
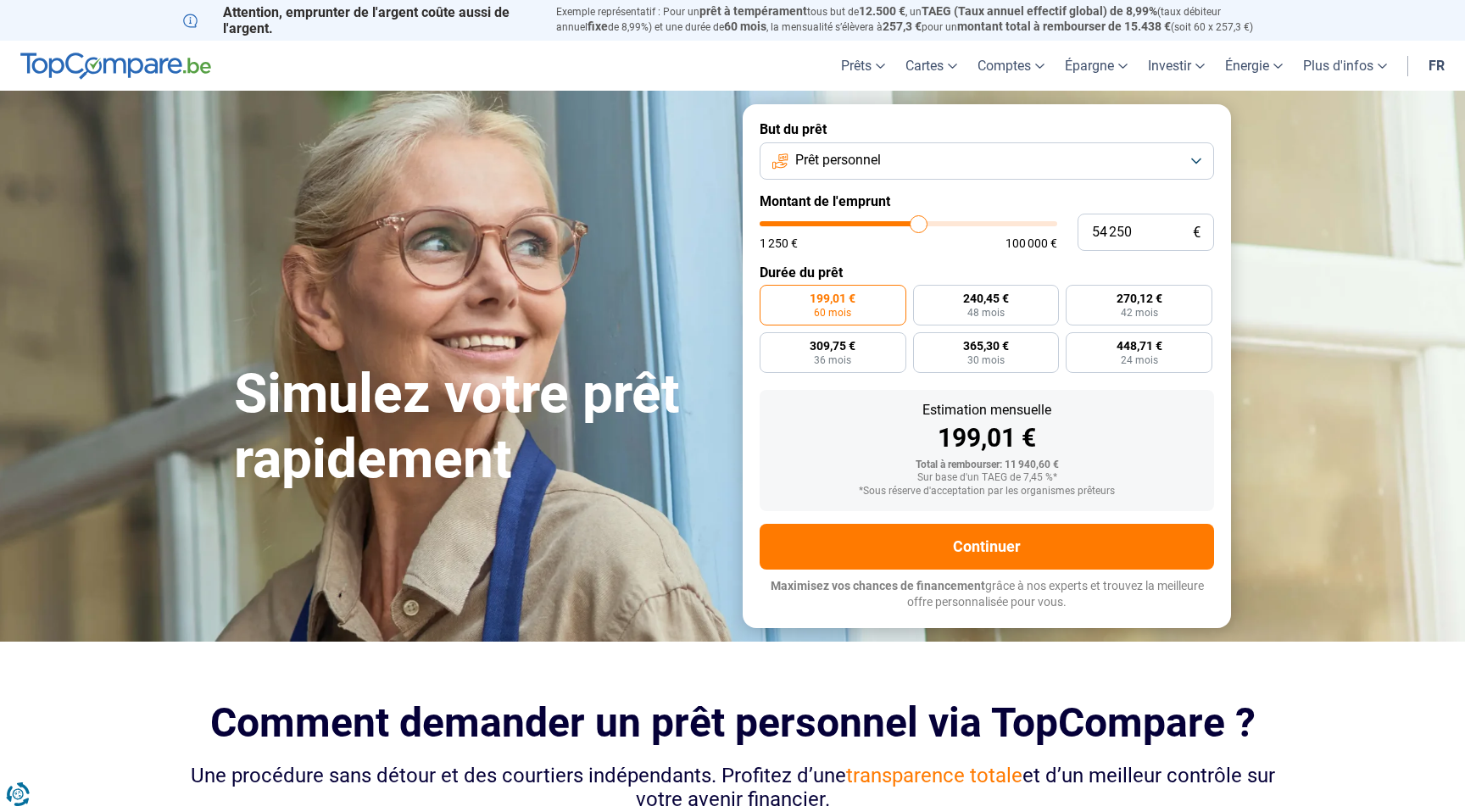
type input "54500"
type input "54 750"
type input "54750"
type input "55 000"
type input "55000"
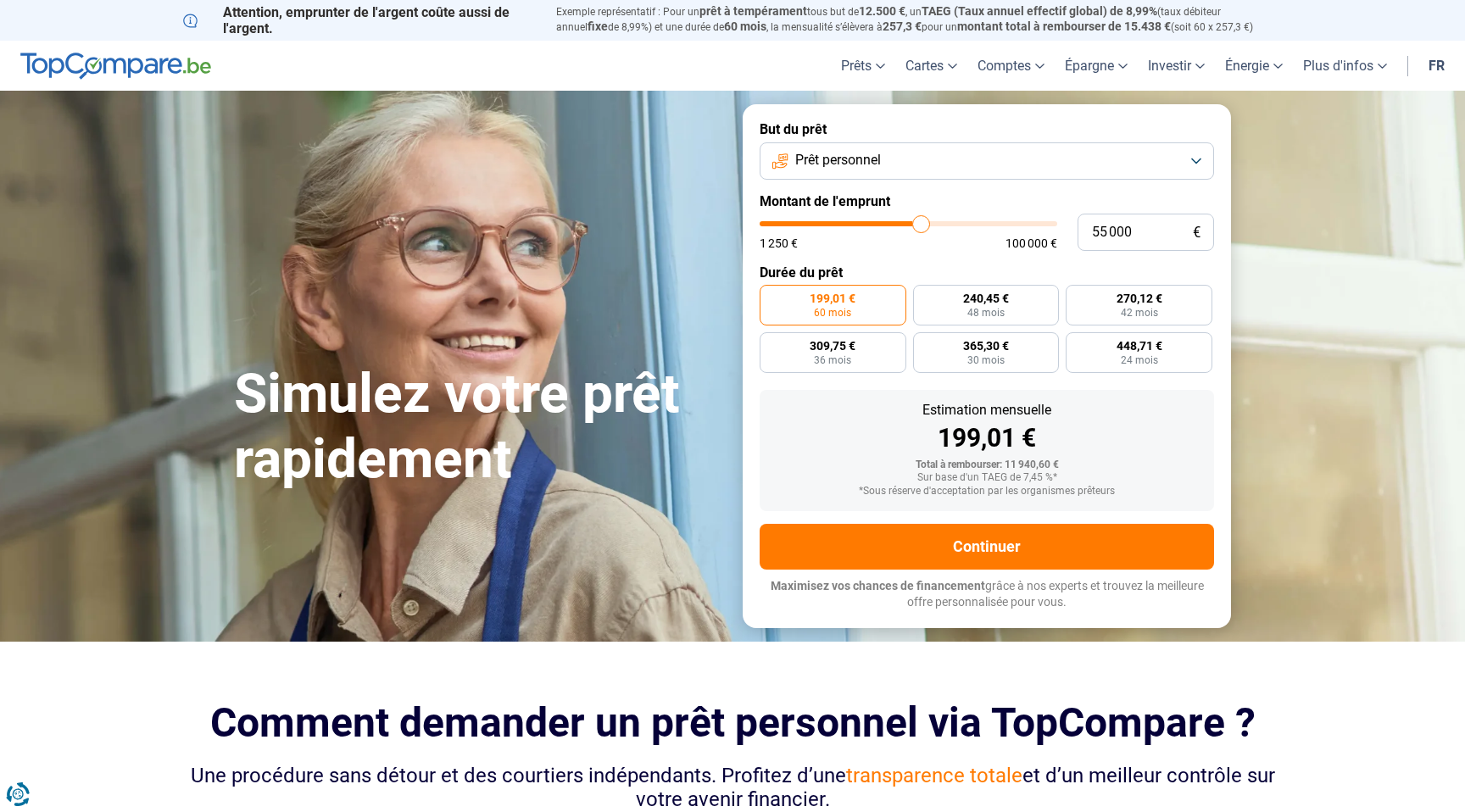
type input "55 250"
type input "55250"
type input "55 750"
type input "55750"
type input "56 000"
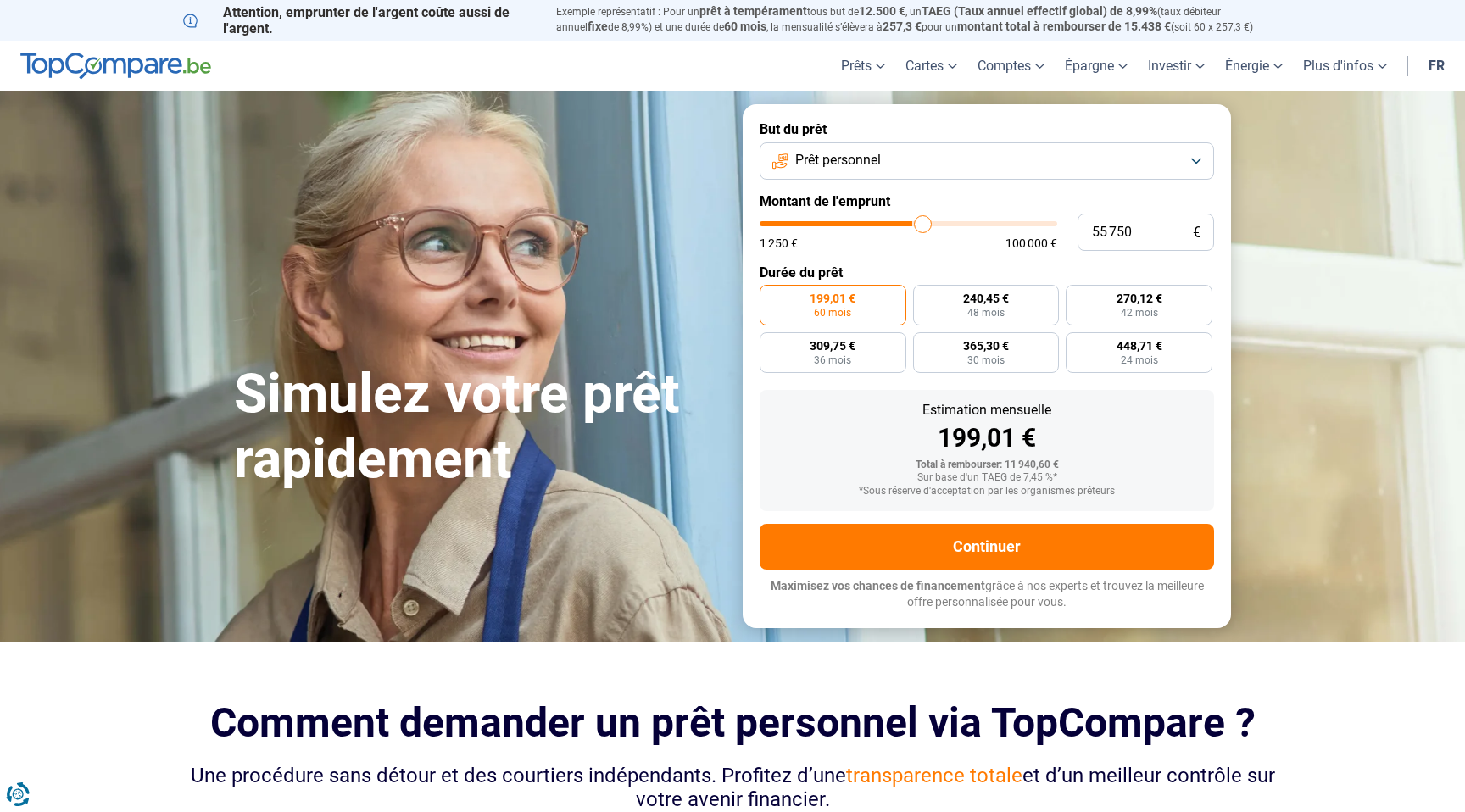
type input "56000"
type input "56 250"
type input "56250"
type input "56 500"
type input "56500"
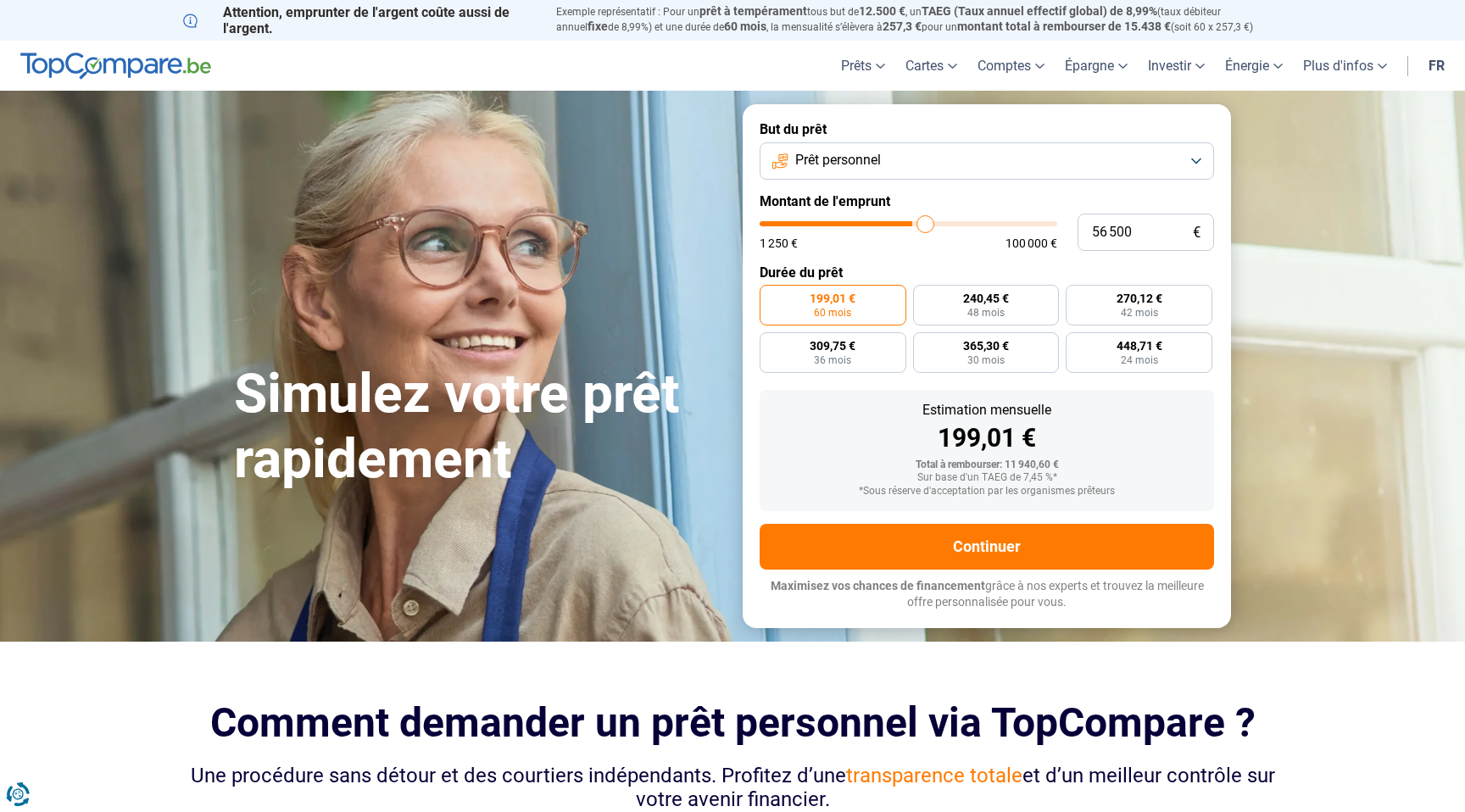
type input "56 750"
type input "56750"
type input "57 000"
type input "57000"
type input "57 250"
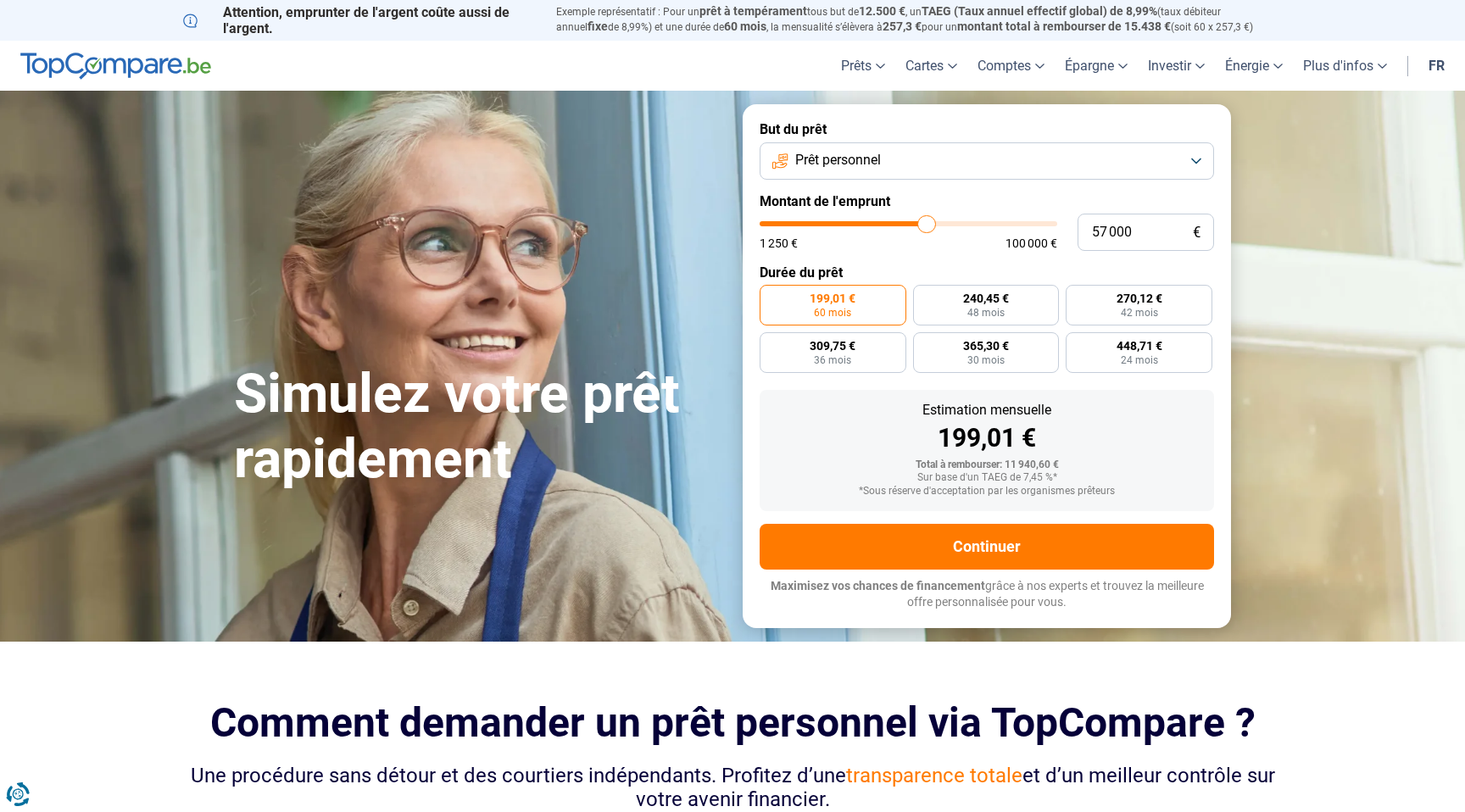
type input "57250"
type input "57 500"
type input "57500"
type input "58 000"
type input "58000"
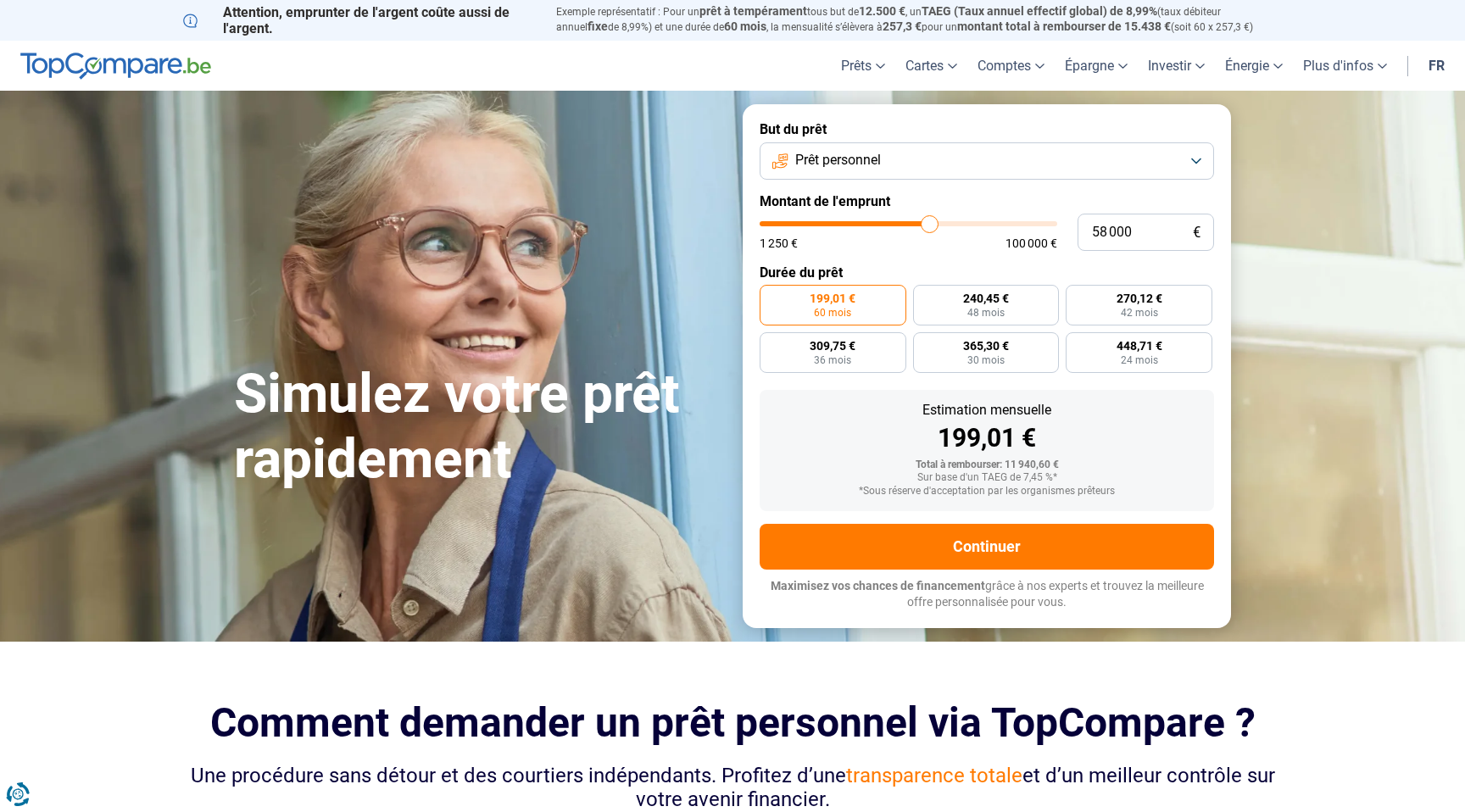
type input "58 250"
type input "58250"
type input "58 500"
type input "58500"
type input "58 750"
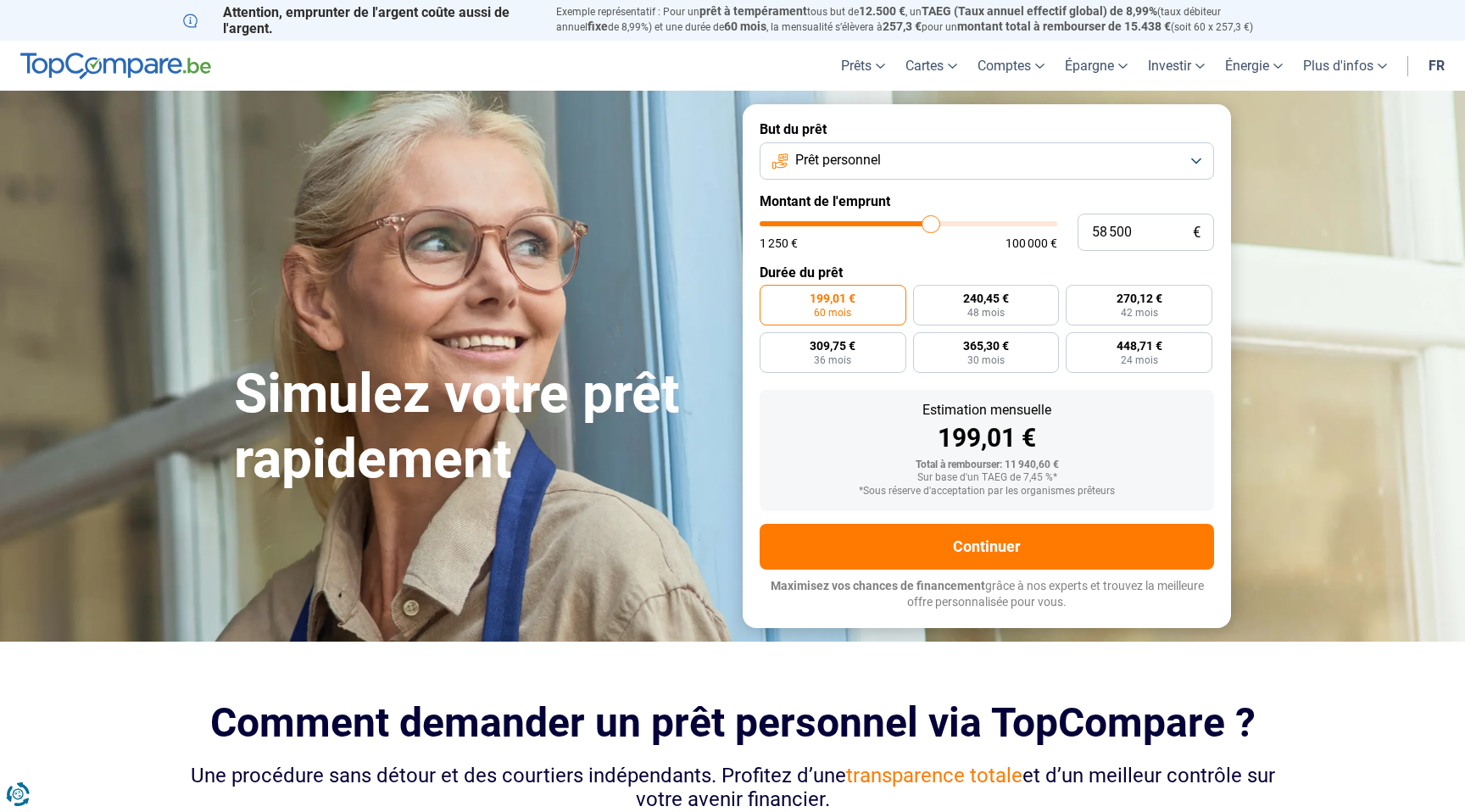
type input "58750"
type input "59 000"
type input "59000"
type input "59 250"
type input "59250"
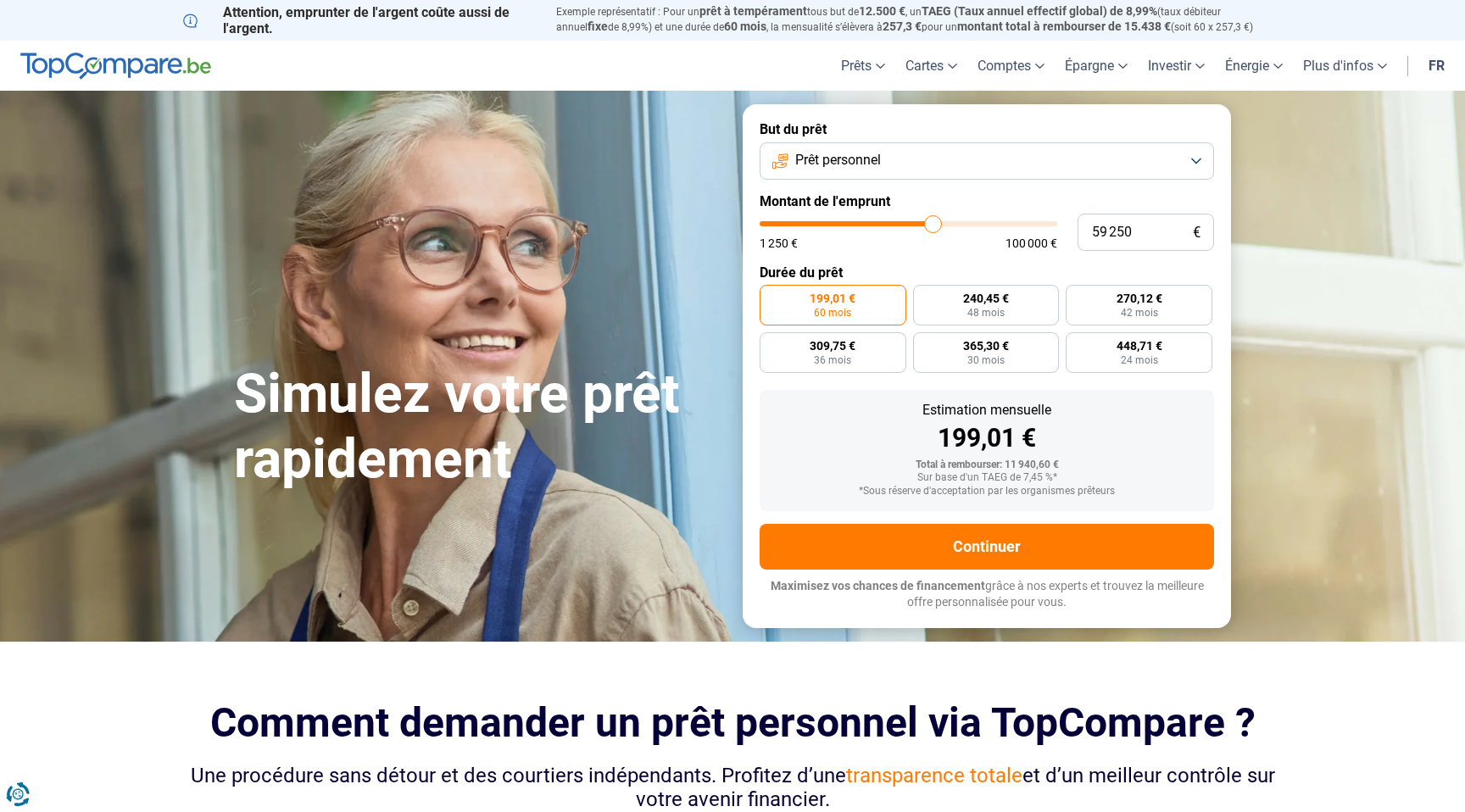
type input "59 500"
type input "59500"
type input "59 750"
type input "59750"
type input "60 000"
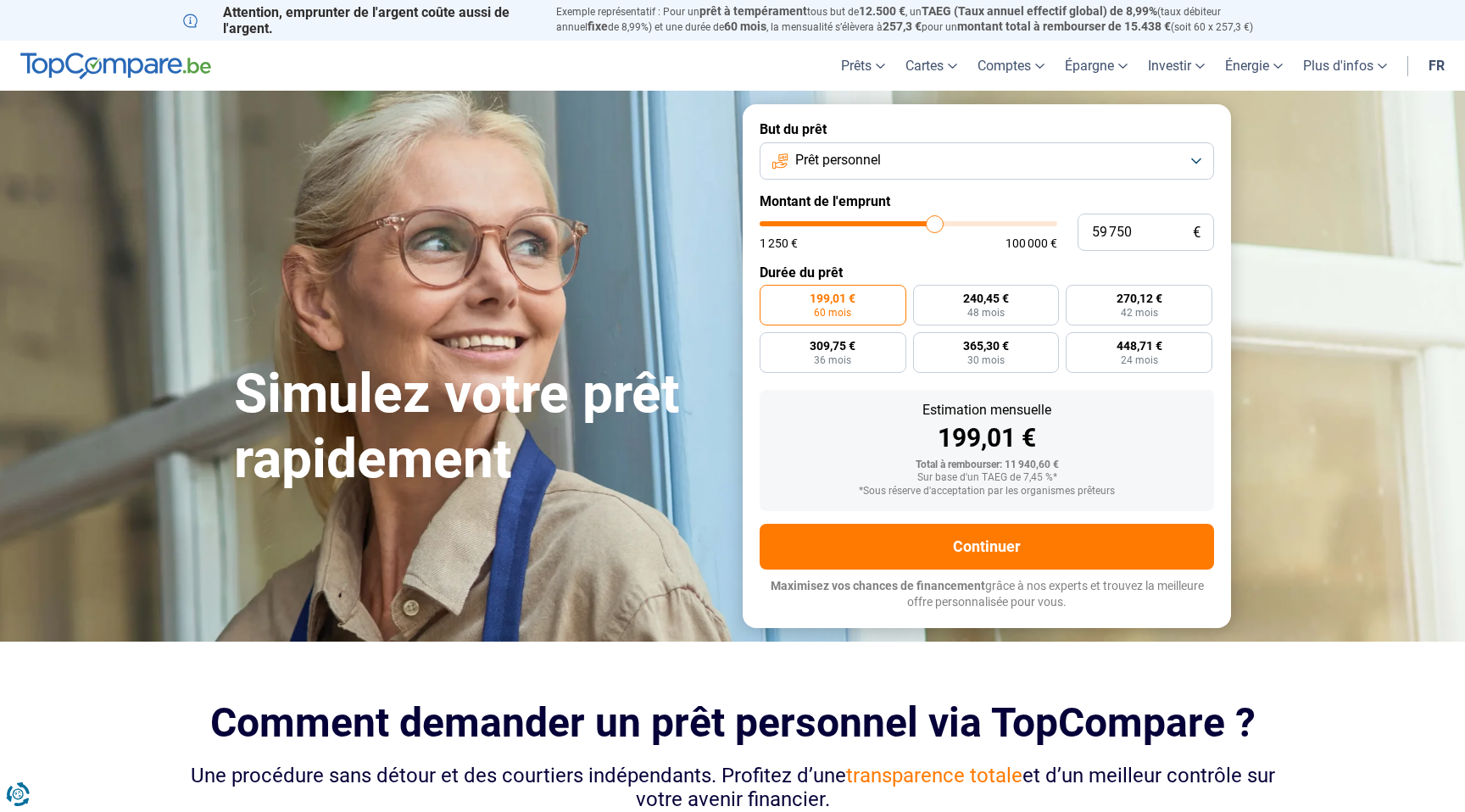
type input "60000"
type input "60 250"
type input "60250"
type input "60 500"
type input "60500"
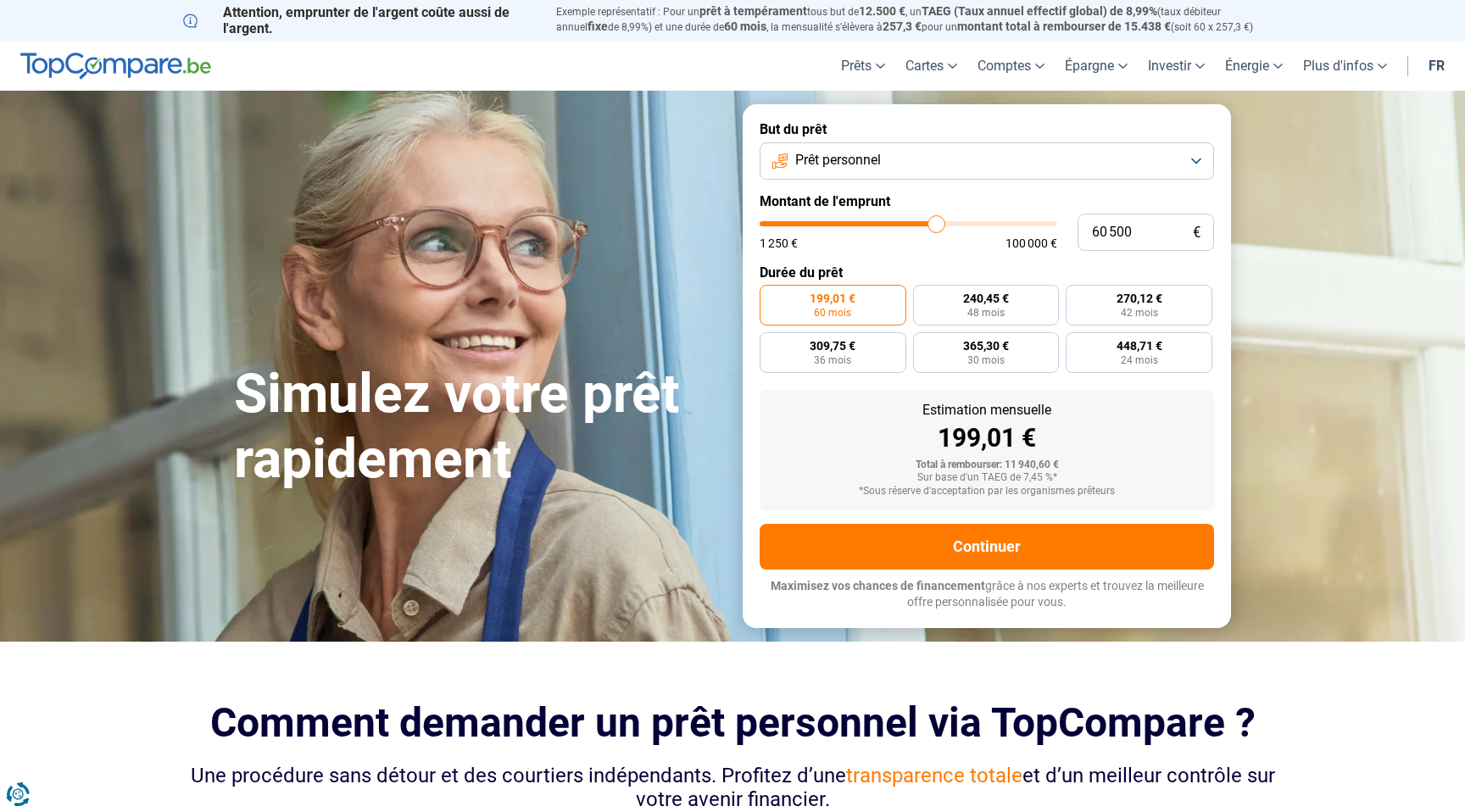
type input "60 750"
type input "60750"
type input "61 000"
type input "61000"
type input "61 250"
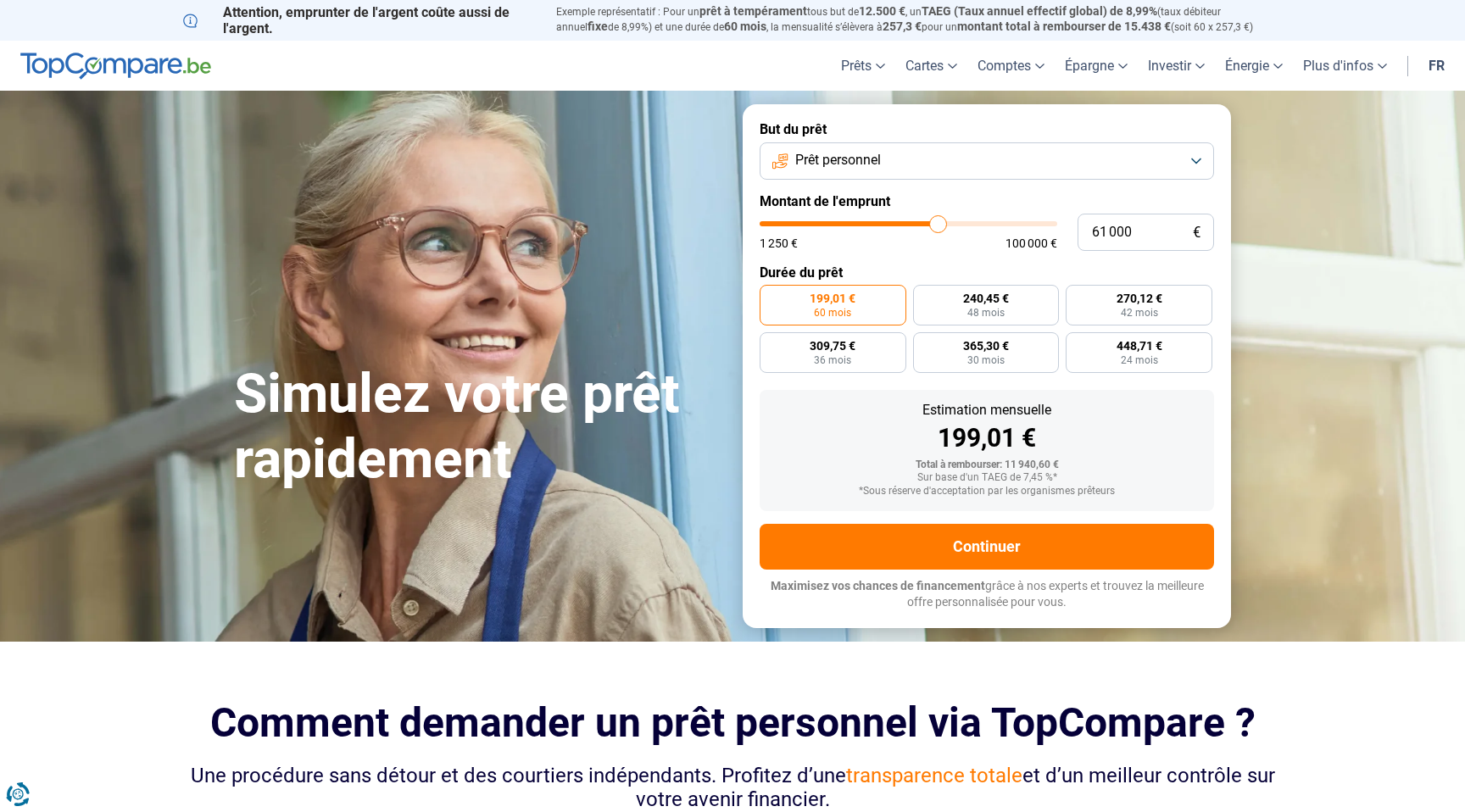
type input "61250"
type input "61 500"
type input "61500"
type input "61 750"
drag, startPoint x: 795, startPoint y: 225, endPoint x: 940, endPoint y: 232, distance: 145.2
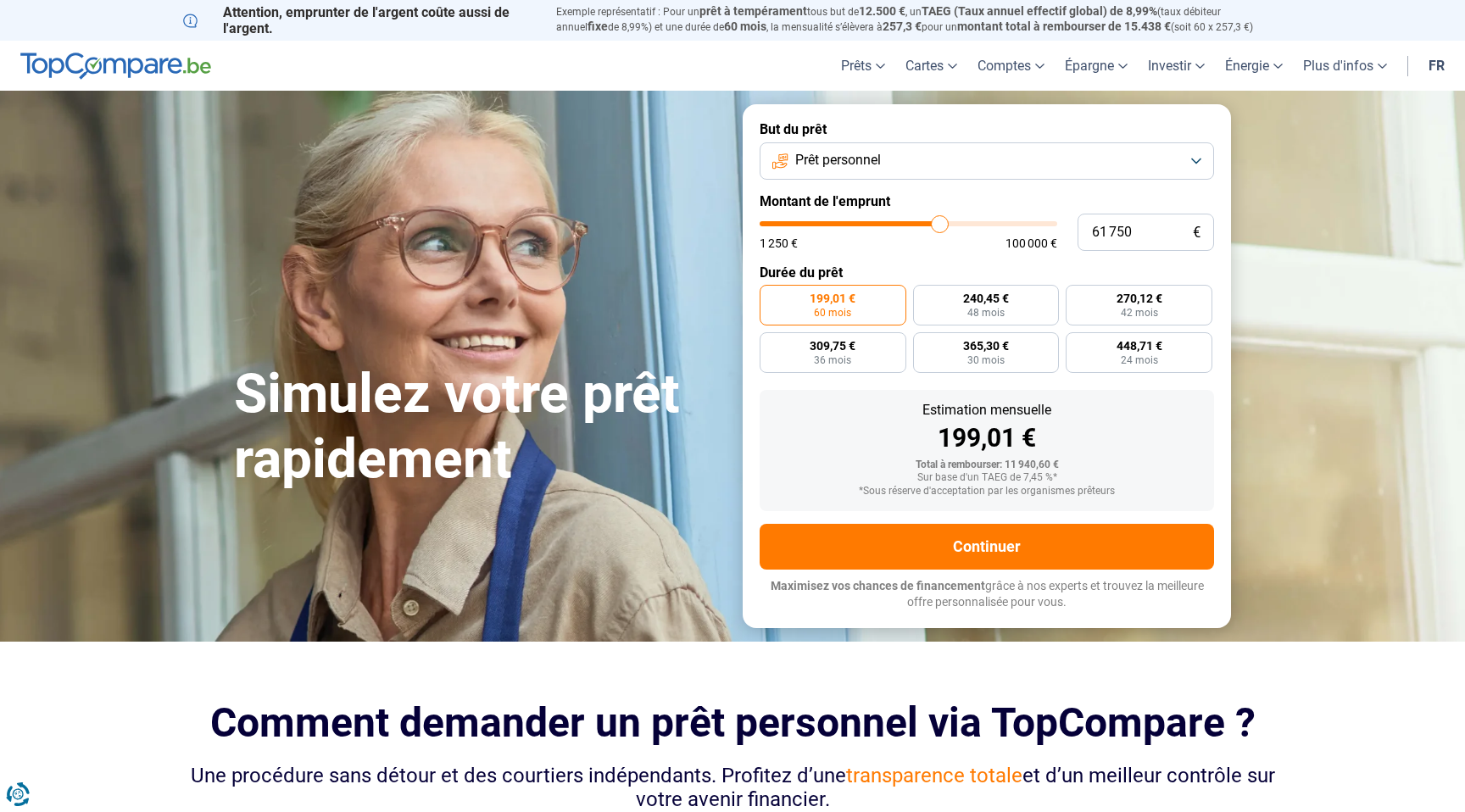
type input "61750"
click at [940, 226] on input "range" at bounding box center [909, 224] width 298 height 5
radio input "false"
type input "61 000"
type input "61000"
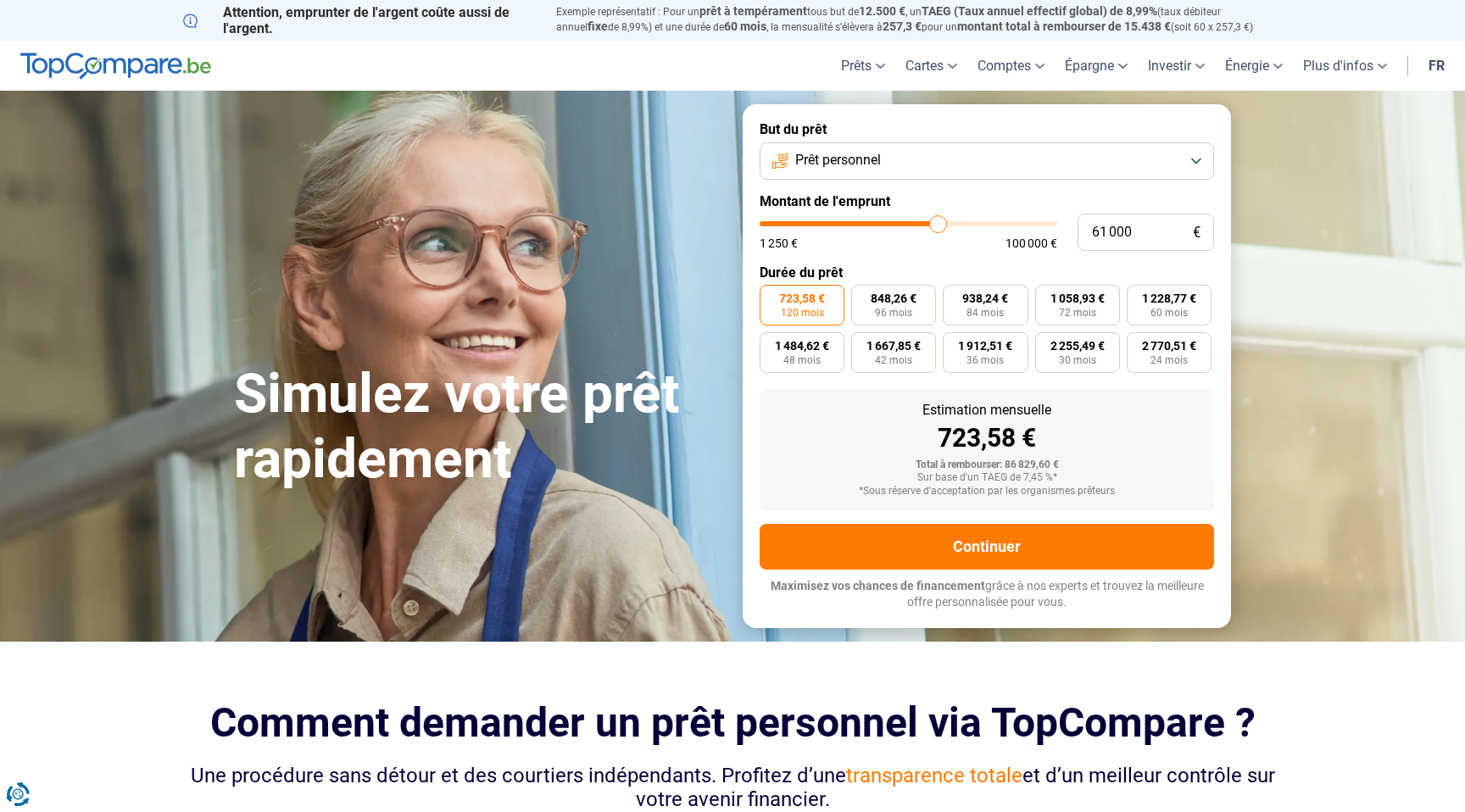
type input "60 750"
type input "60750"
type input "60 500"
type input "60500"
type input "60 250"
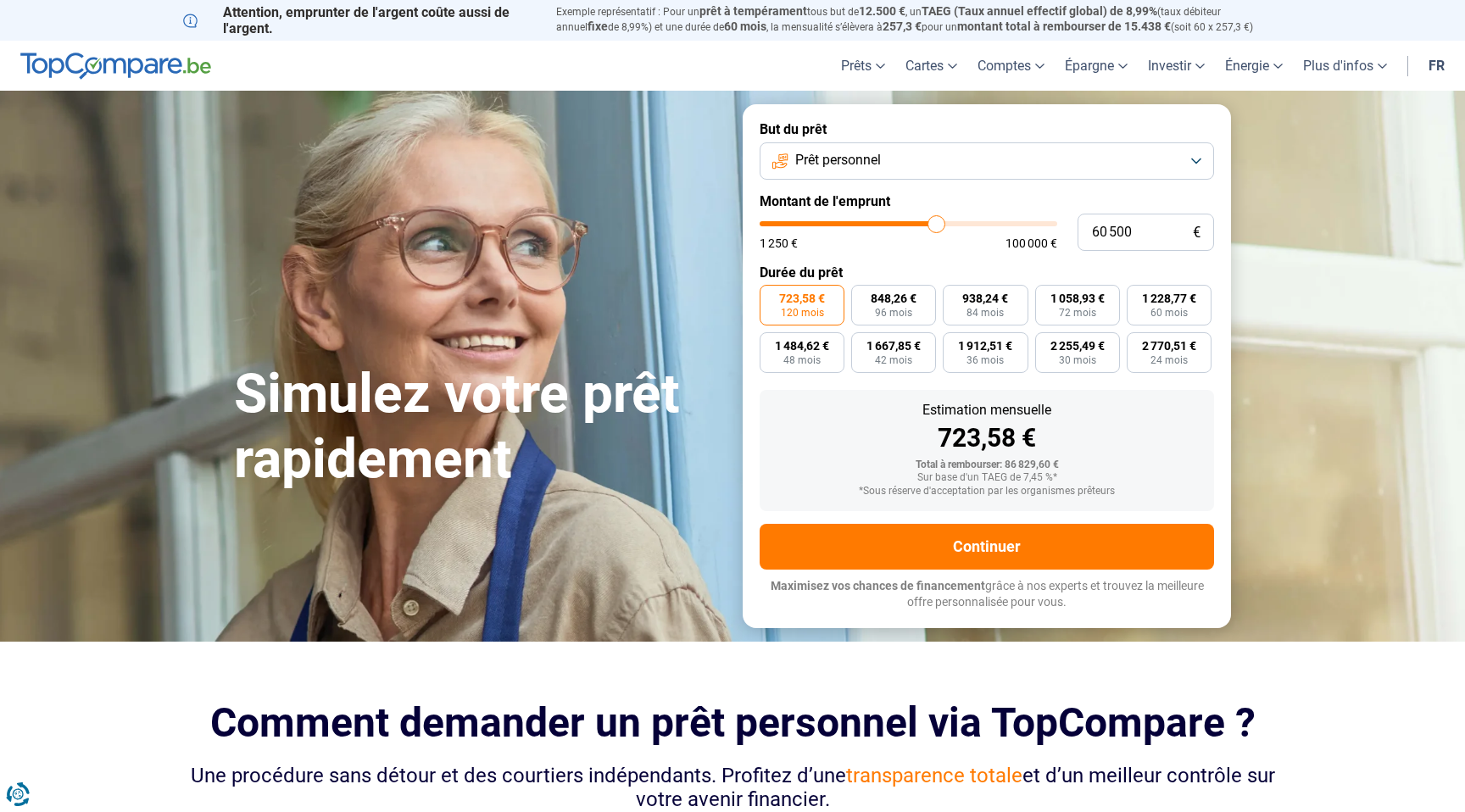
type input "60250"
type input "60 000"
click at [932, 226] on input "range" at bounding box center [909, 224] width 298 height 5
